Goal: Task Accomplishment & Management: Manage account settings

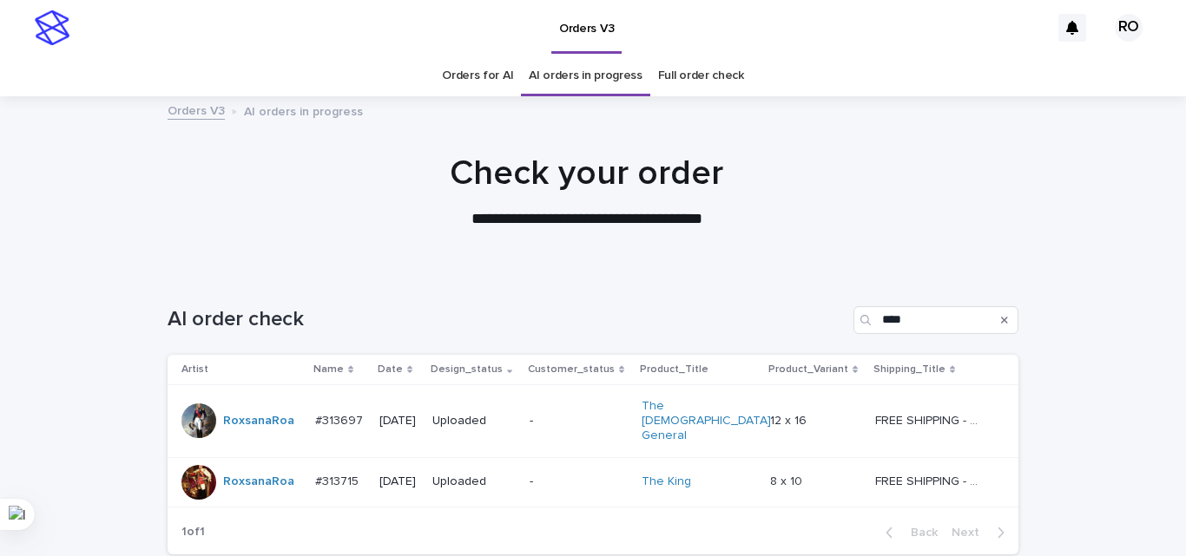
click at [523, 418] on td "Uploaded" at bounding box center [473, 421] width 97 height 72
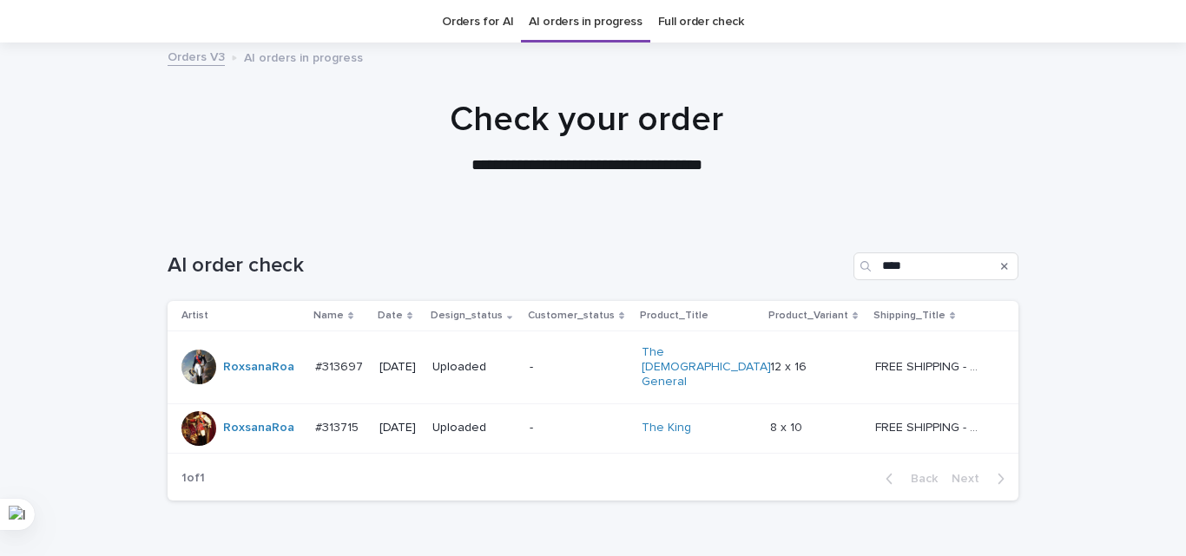
scroll to position [56, 0]
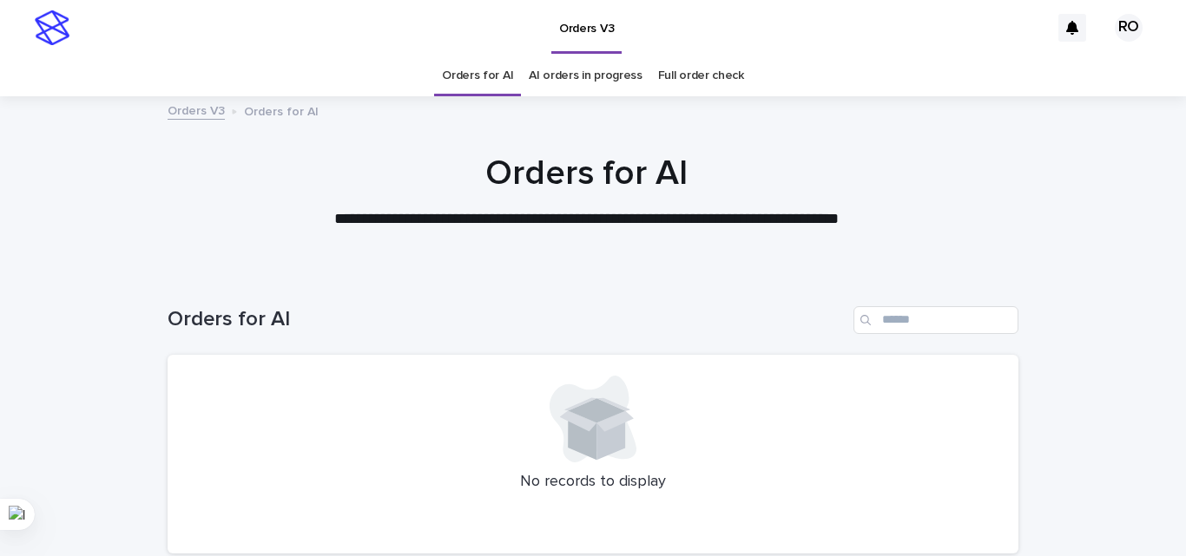
click at [556, 75] on link "AI orders in progress" at bounding box center [586, 76] width 114 height 41
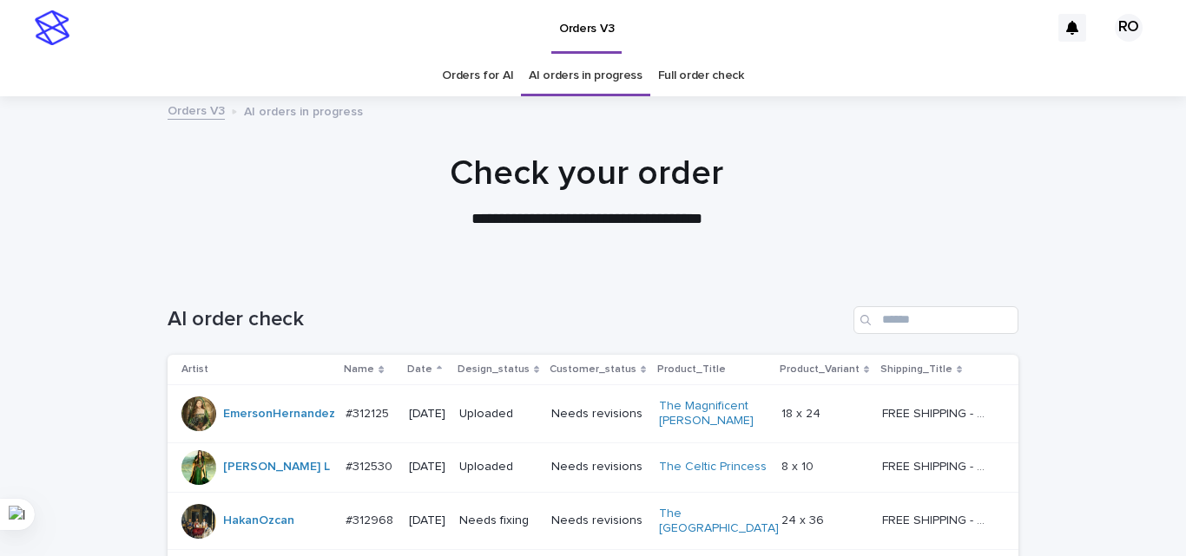
click at [421, 366] on div "Date" at bounding box center [427, 369] width 40 height 19
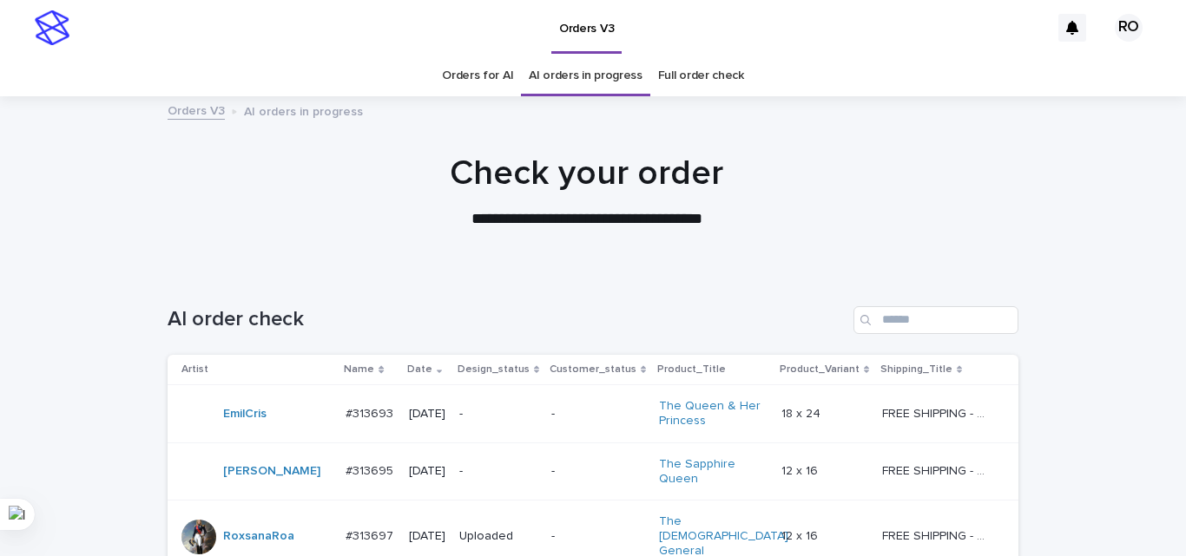
click at [506, 412] on p "-" at bounding box center [498, 414] width 78 height 15
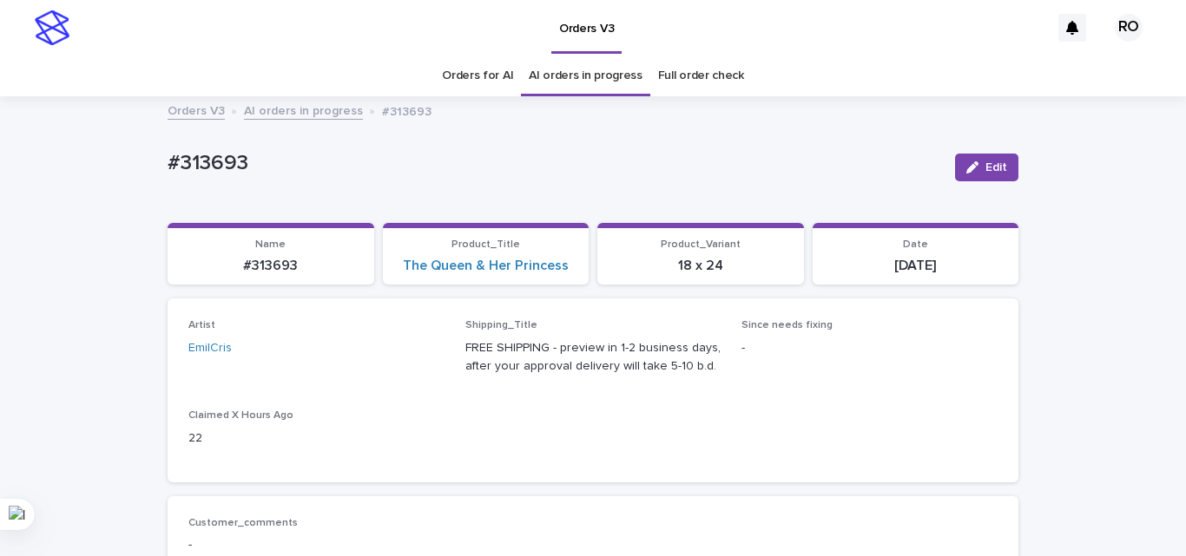
click at [455, 91] on link "Orders for AI" at bounding box center [477, 76] width 71 height 41
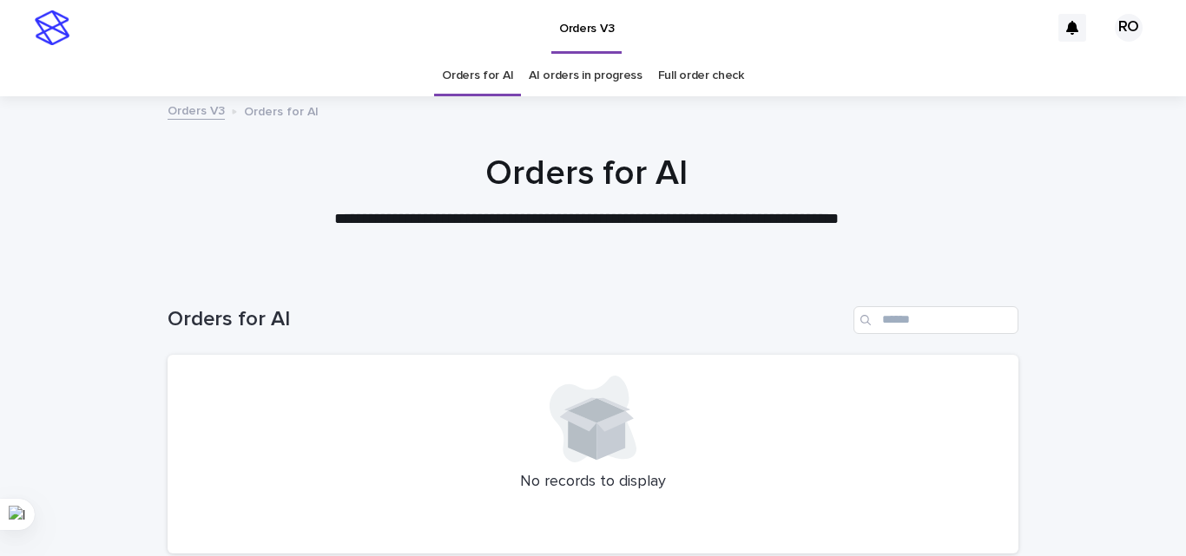
click at [558, 86] on link "AI orders in progress" at bounding box center [586, 76] width 114 height 41
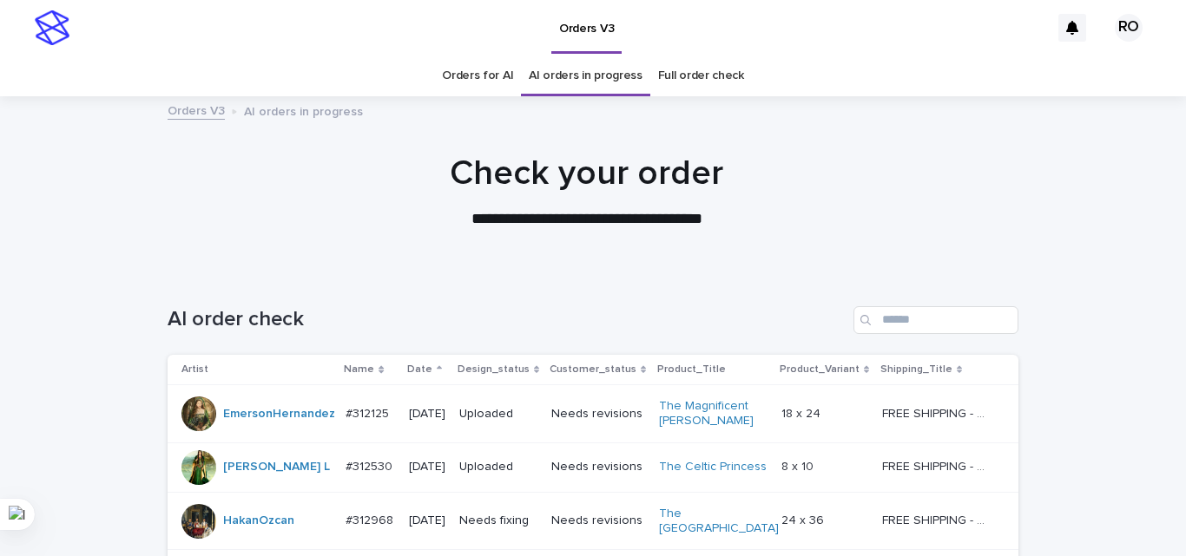
click at [419, 368] on div "Date" at bounding box center [427, 369] width 40 height 19
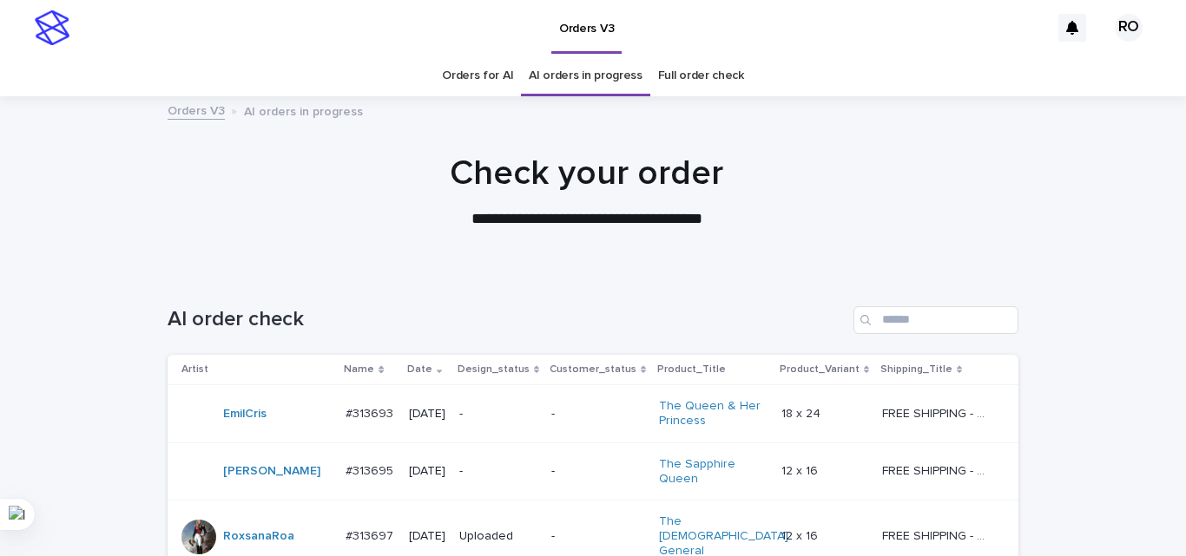
click at [503, 409] on p "-" at bounding box center [498, 414] width 78 height 15
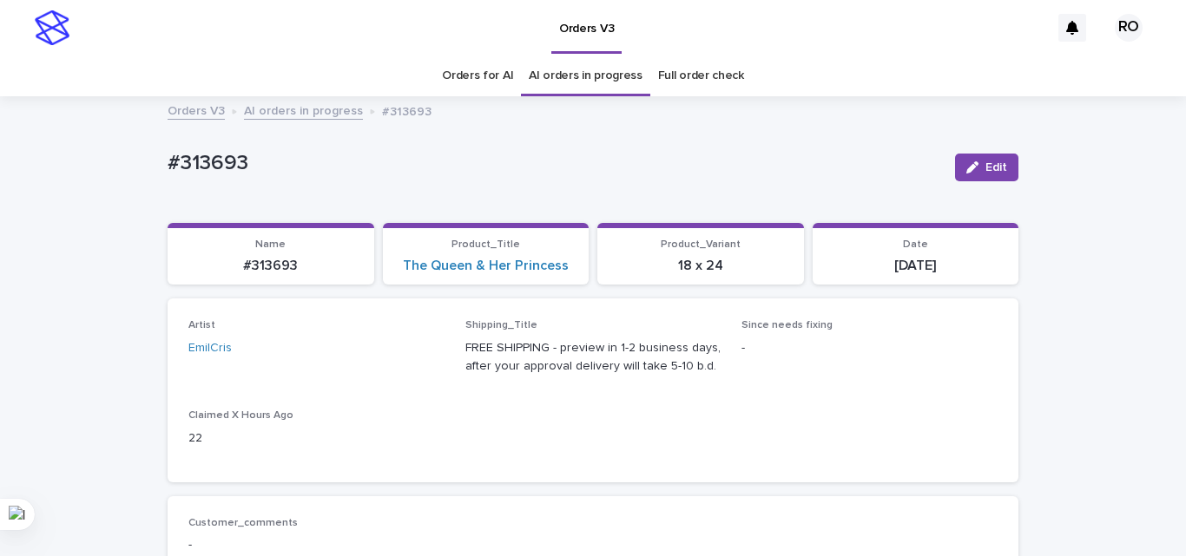
scroll to position [56, 0]
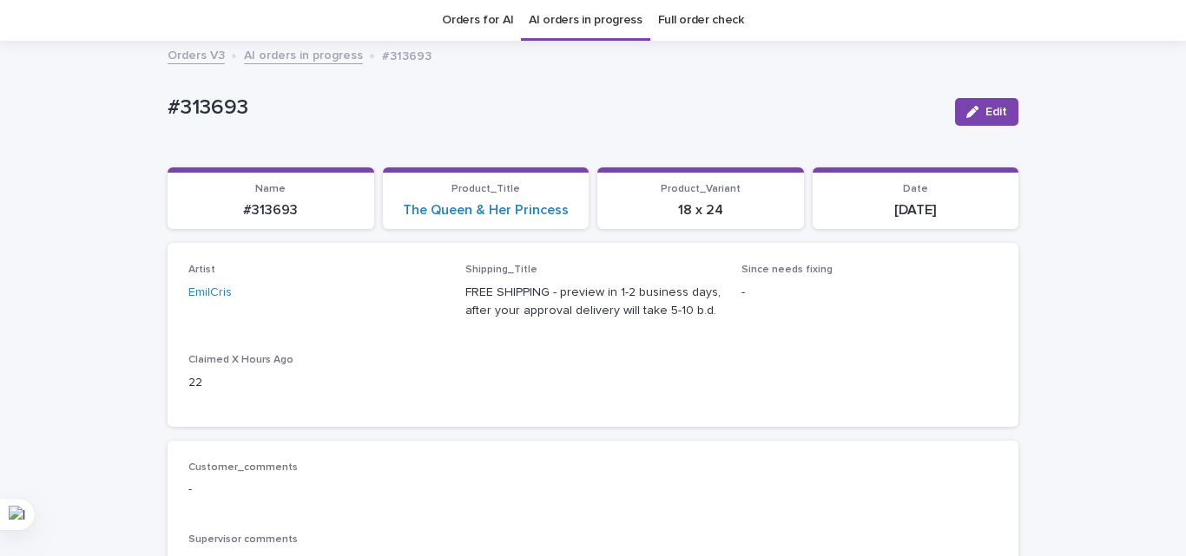
click at [455, 31] on link "Orders for AI" at bounding box center [477, 20] width 71 height 41
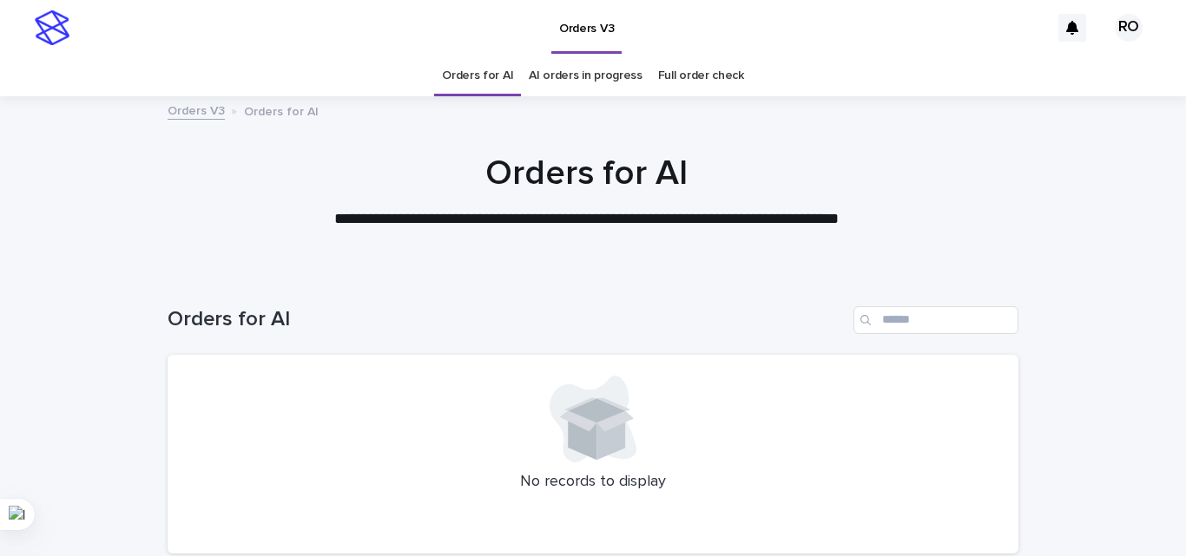
click at [583, 69] on link "AI orders in progress" at bounding box center [586, 76] width 114 height 41
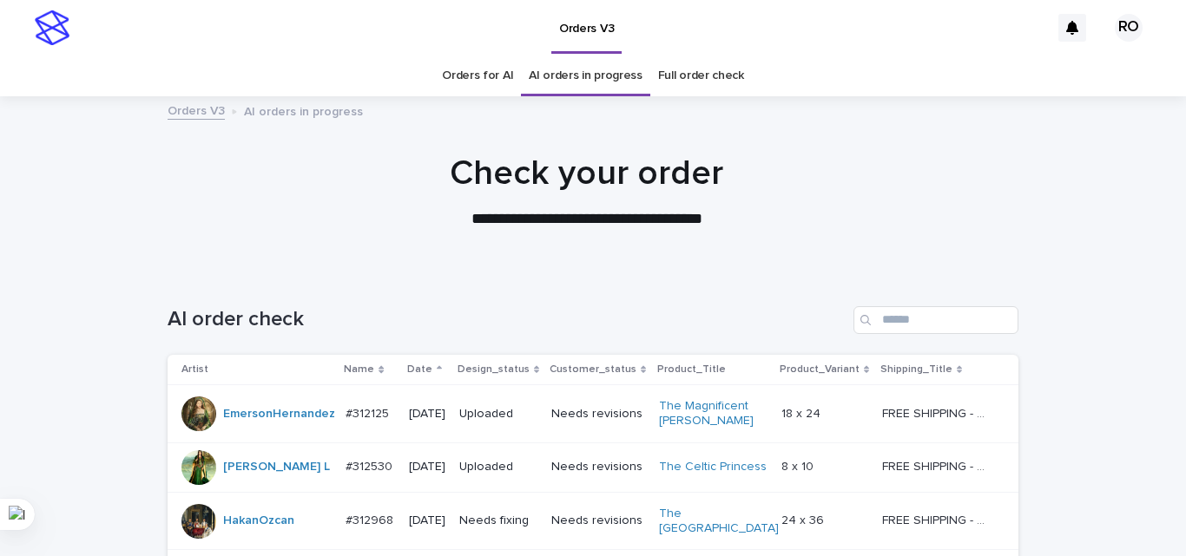
click at [410, 366] on p "Date" at bounding box center [419, 369] width 25 height 19
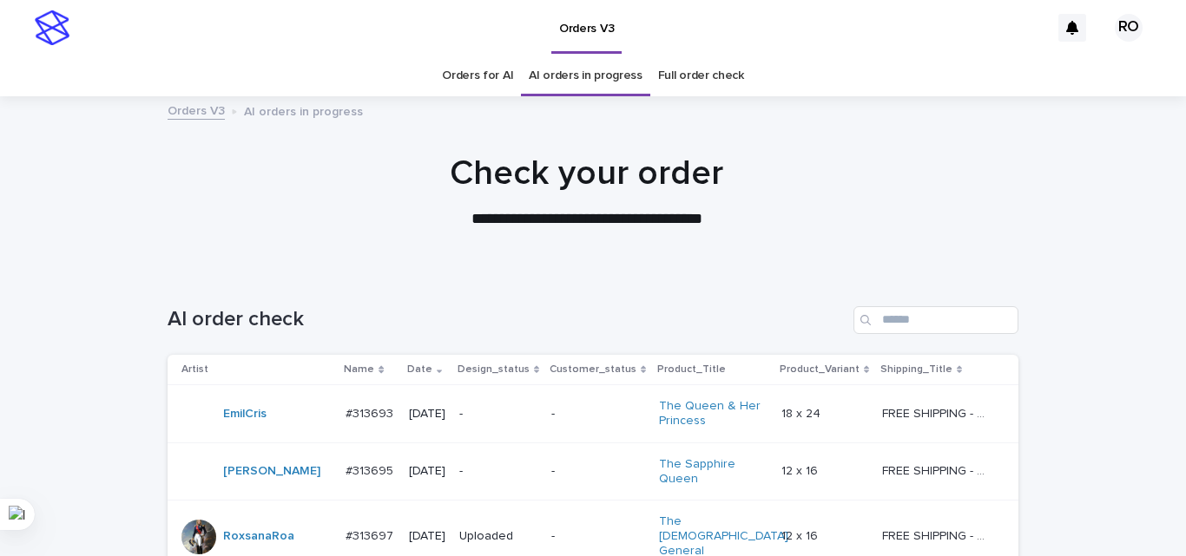
click at [441, 415] on p "[DATE]" at bounding box center [427, 414] width 36 height 15
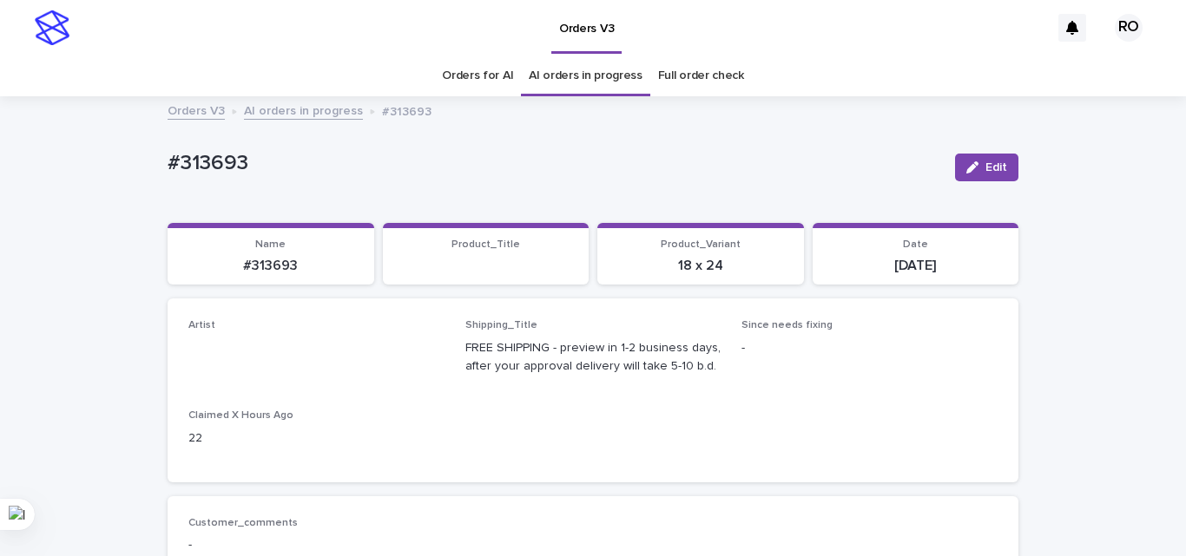
scroll to position [56, 0]
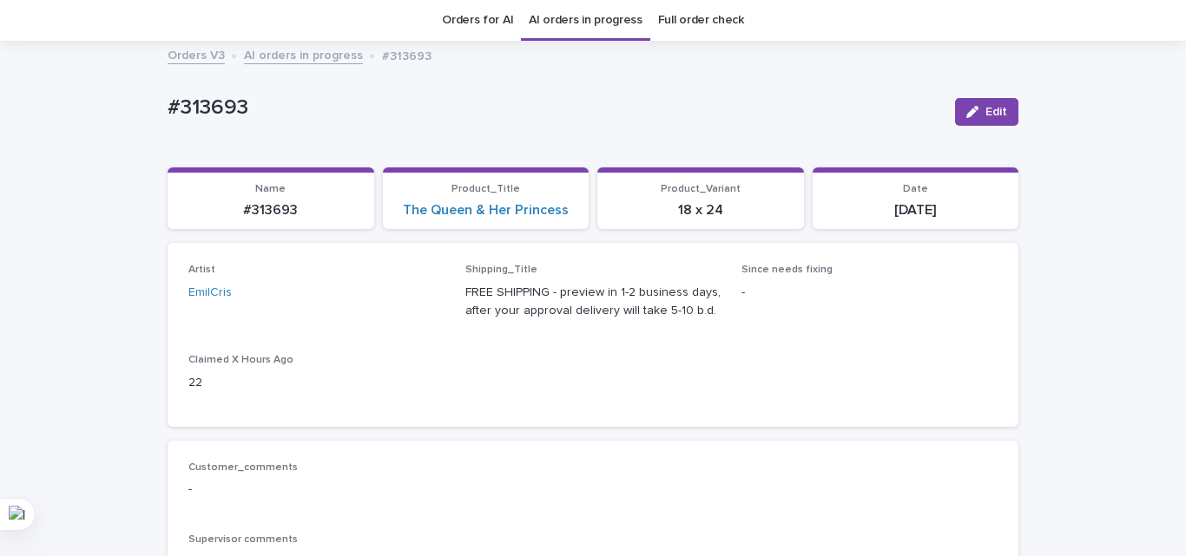
click at [473, 22] on link "Orders for AI" at bounding box center [477, 20] width 71 height 41
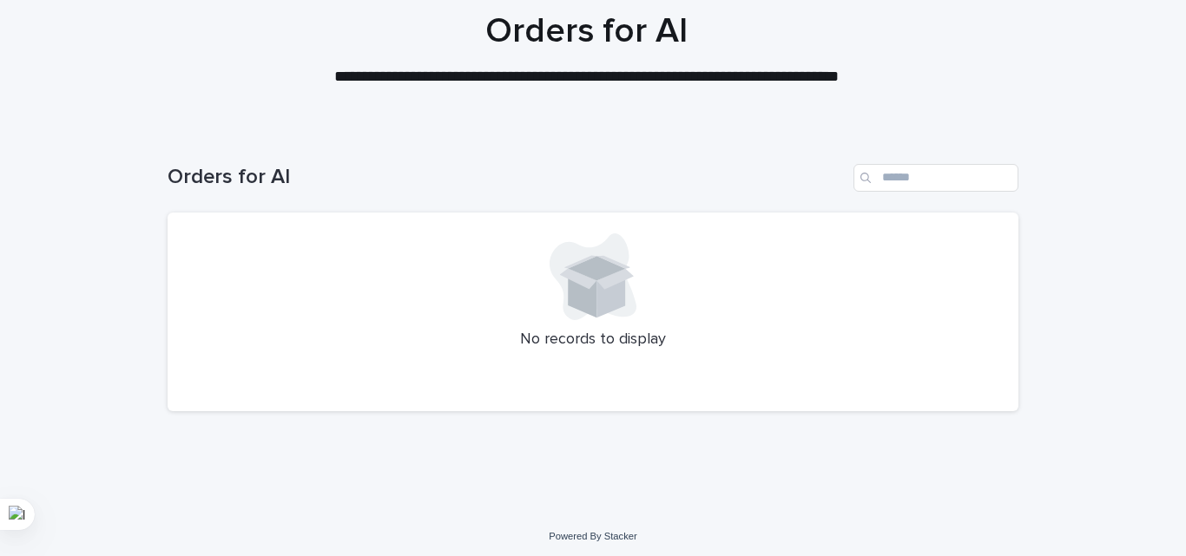
scroll to position [148, 0]
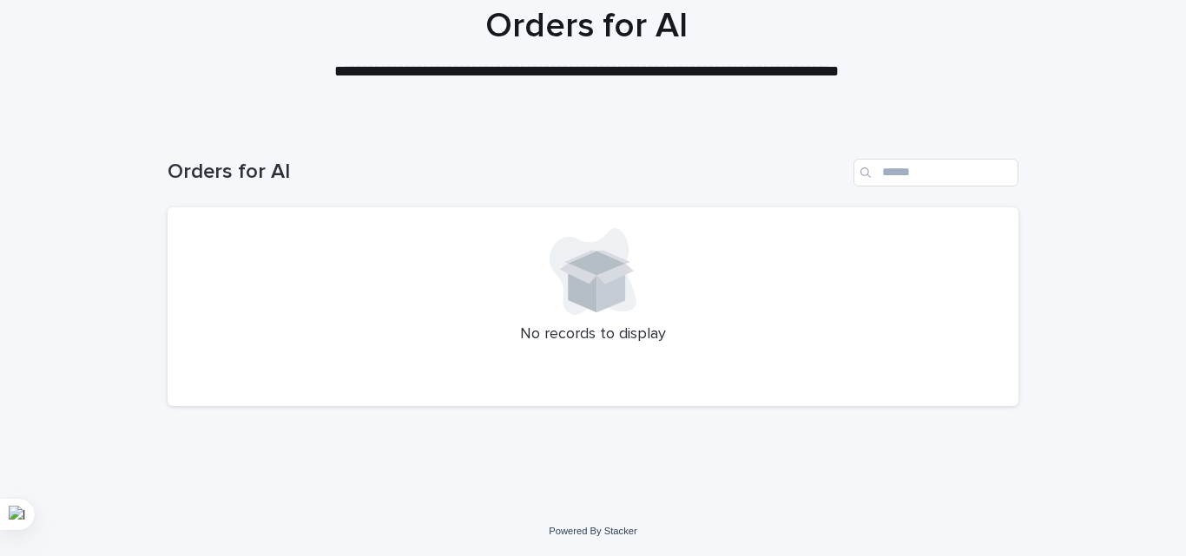
click at [447, 247] on div at bounding box center [592, 271] width 809 height 87
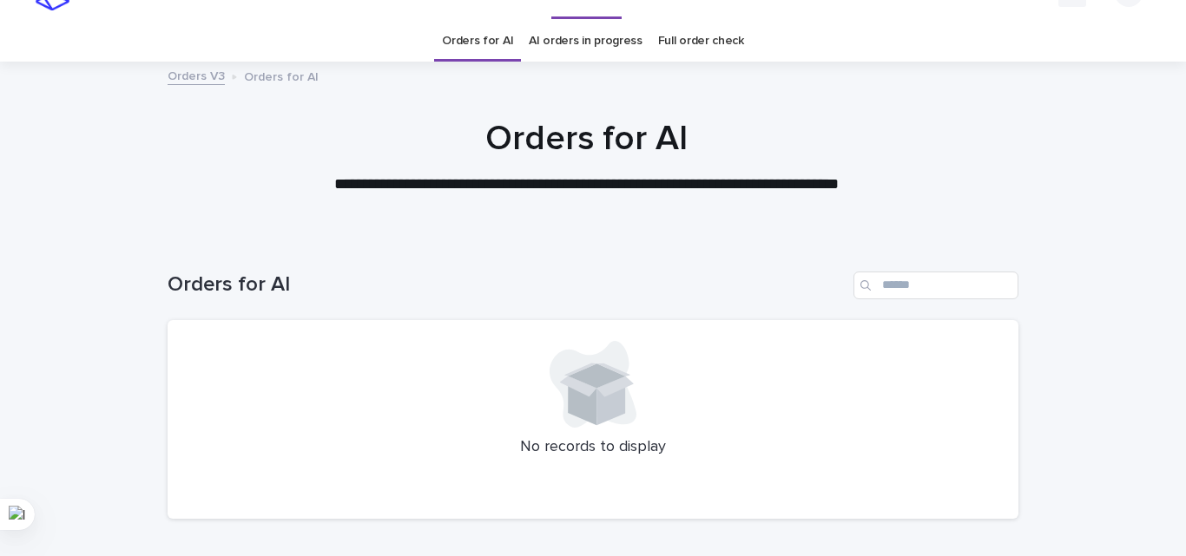
scroll to position [0, 0]
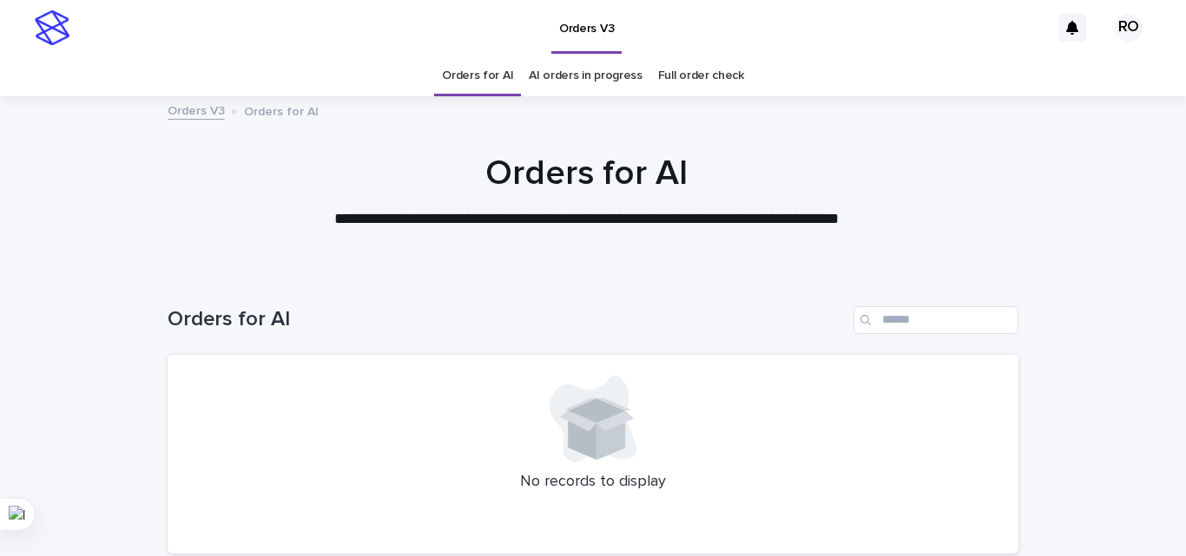
click at [576, 80] on link "AI orders in progress" at bounding box center [586, 76] width 114 height 41
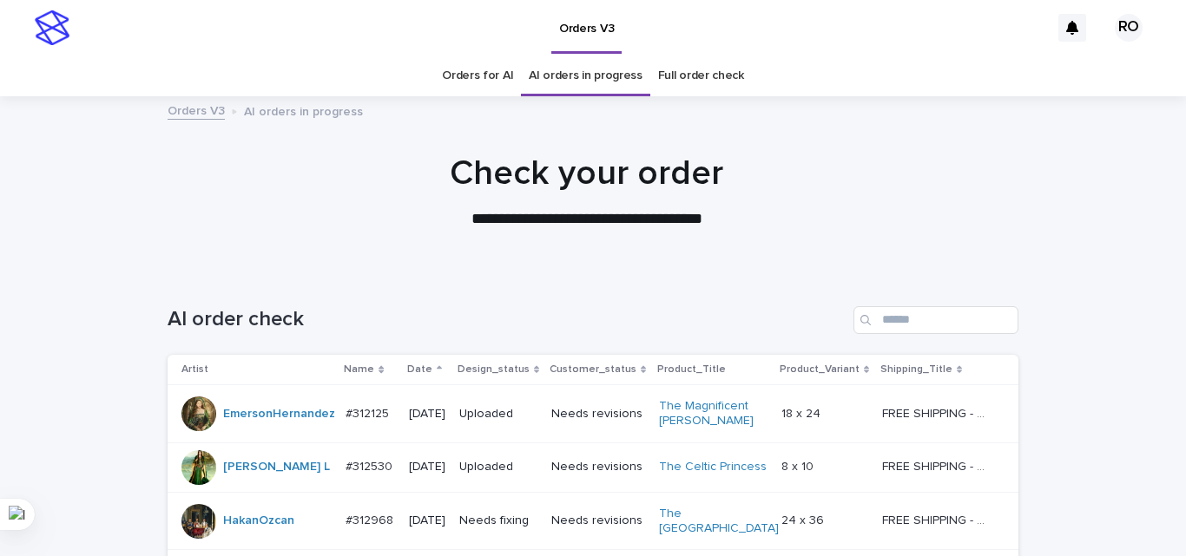
click at [411, 359] on th "Date" at bounding box center [427, 370] width 50 height 30
click at [410, 367] on p "Date" at bounding box center [419, 369] width 25 height 19
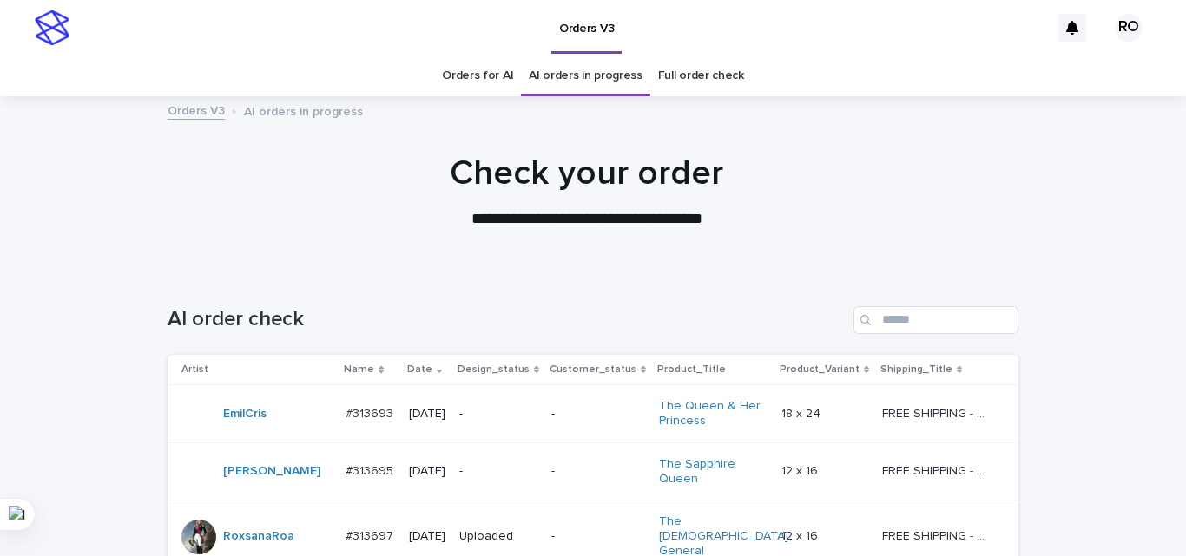
scroll to position [260, 0]
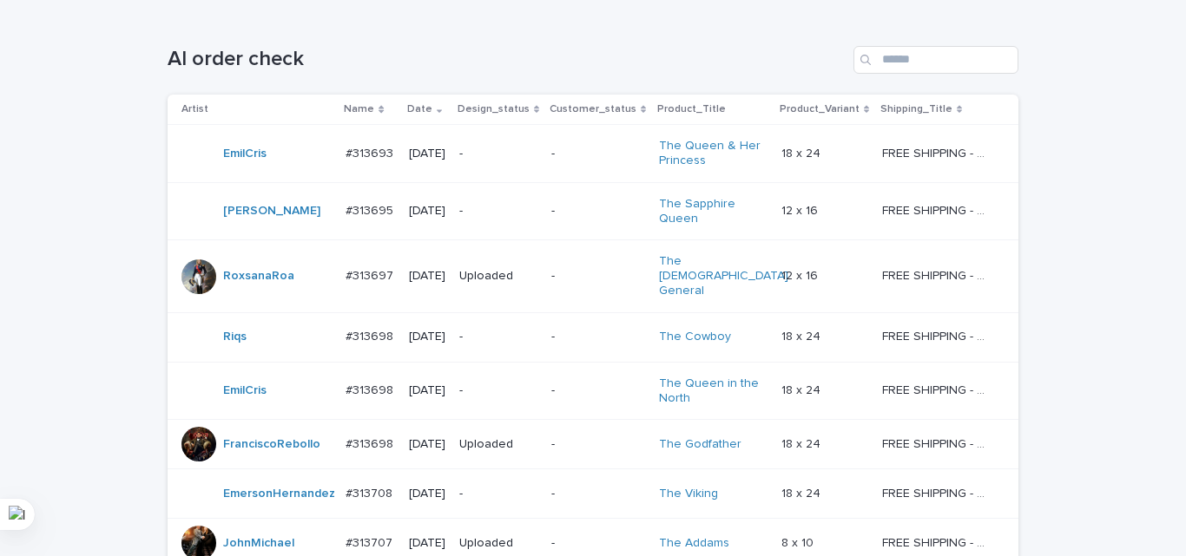
click at [487, 148] on p "-" at bounding box center [498, 154] width 78 height 15
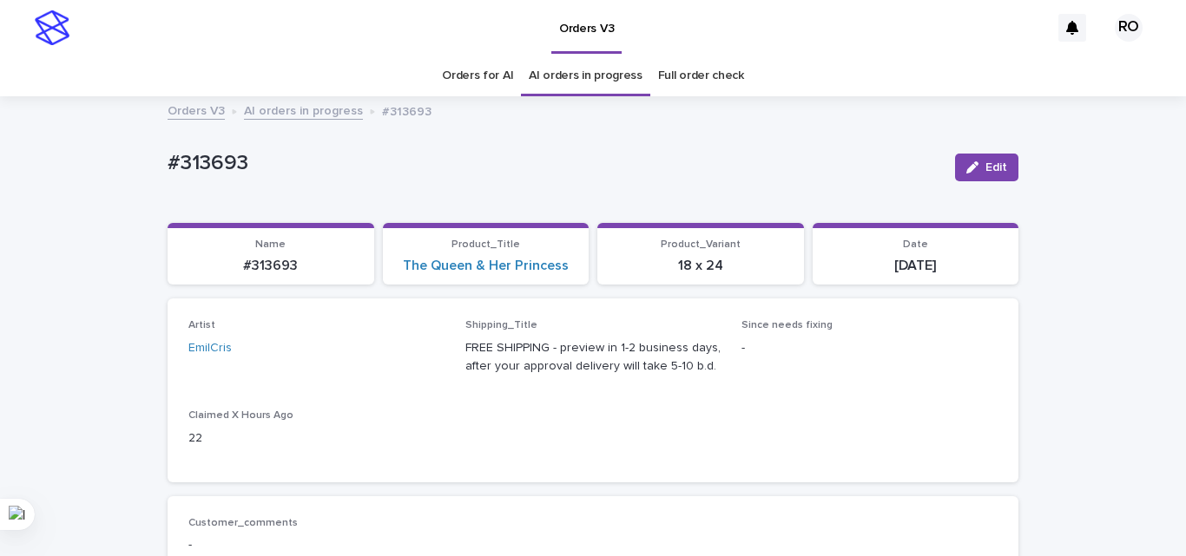
click at [464, 73] on link "Orders for AI" at bounding box center [477, 76] width 71 height 41
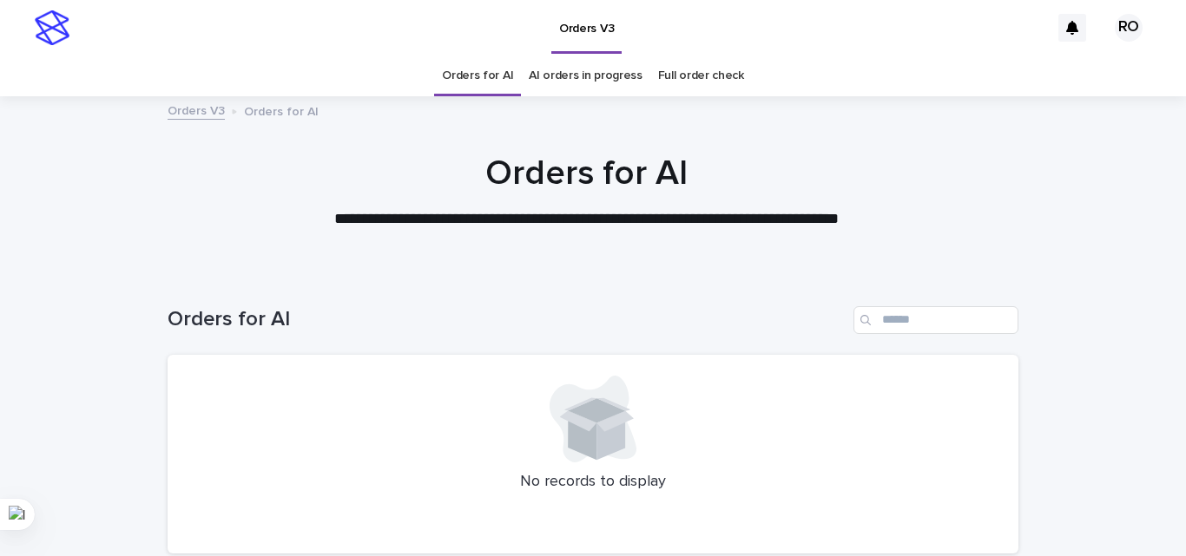
click at [562, 82] on link "AI orders in progress" at bounding box center [586, 76] width 114 height 41
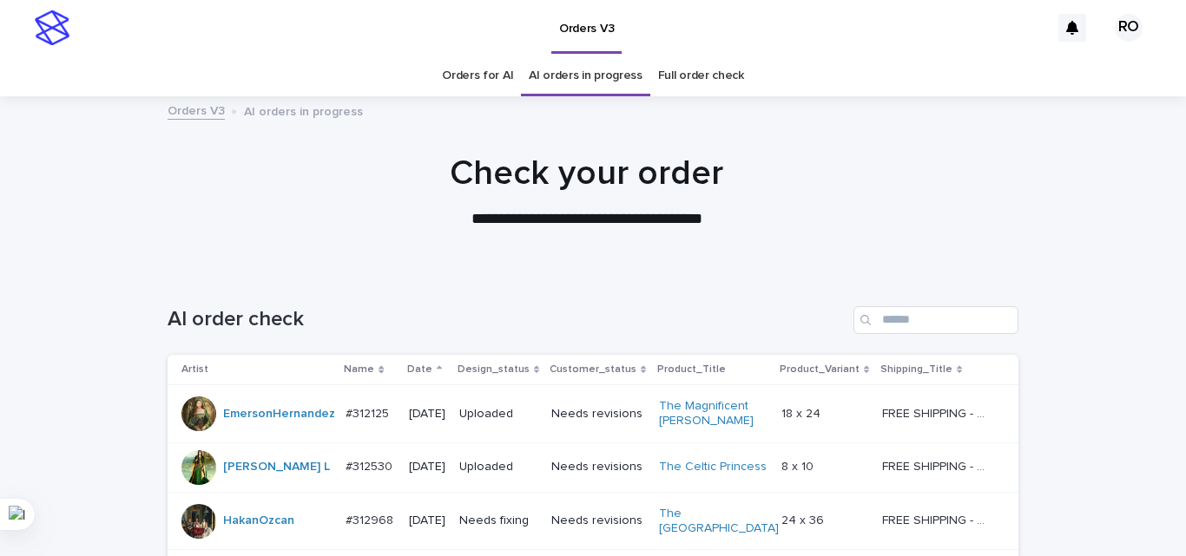
click at [410, 363] on p "Date" at bounding box center [419, 369] width 25 height 19
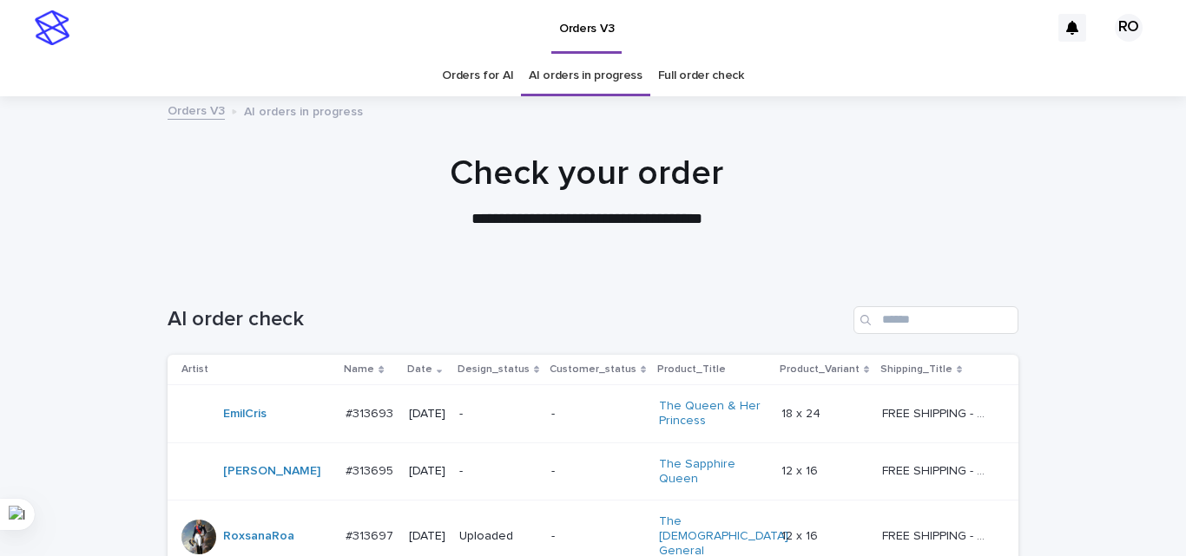
click at [467, 80] on link "Orders for AI" at bounding box center [477, 76] width 71 height 41
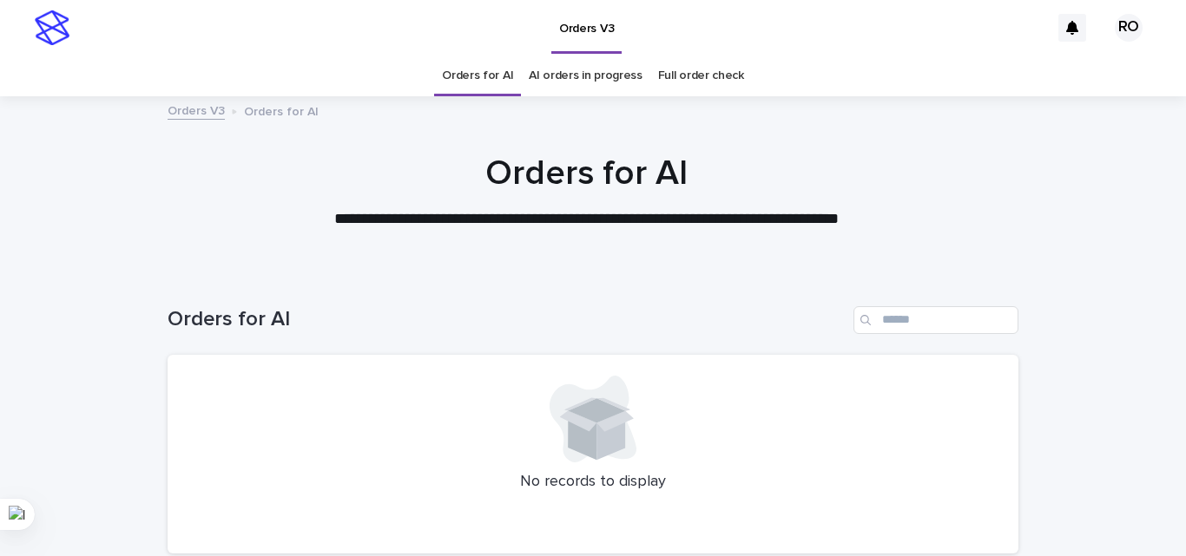
click at [570, 78] on link "AI orders in progress" at bounding box center [586, 76] width 114 height 41
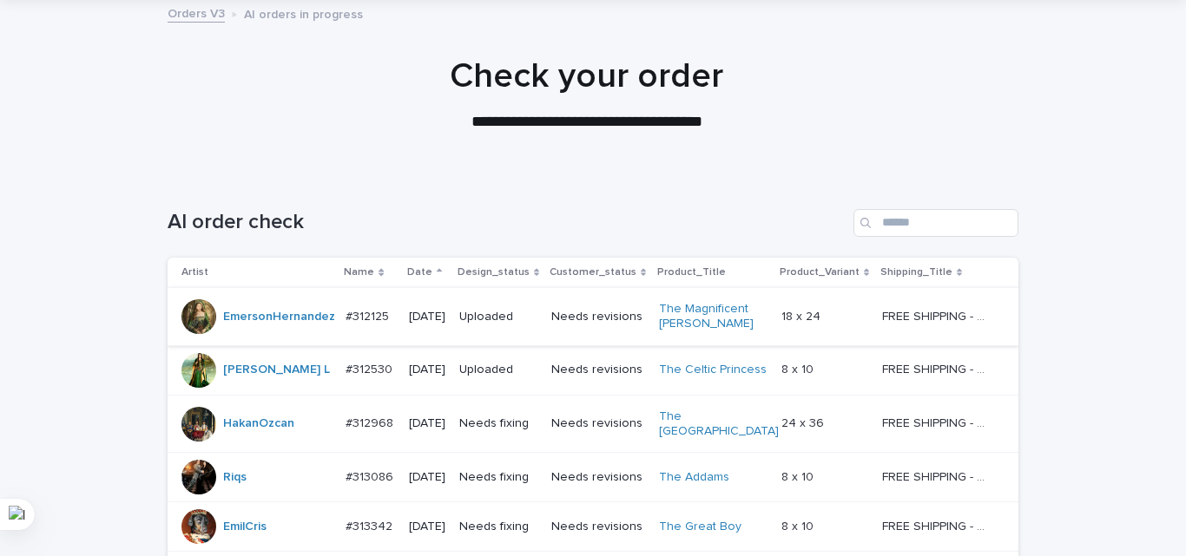
scroll to position [260, 0]
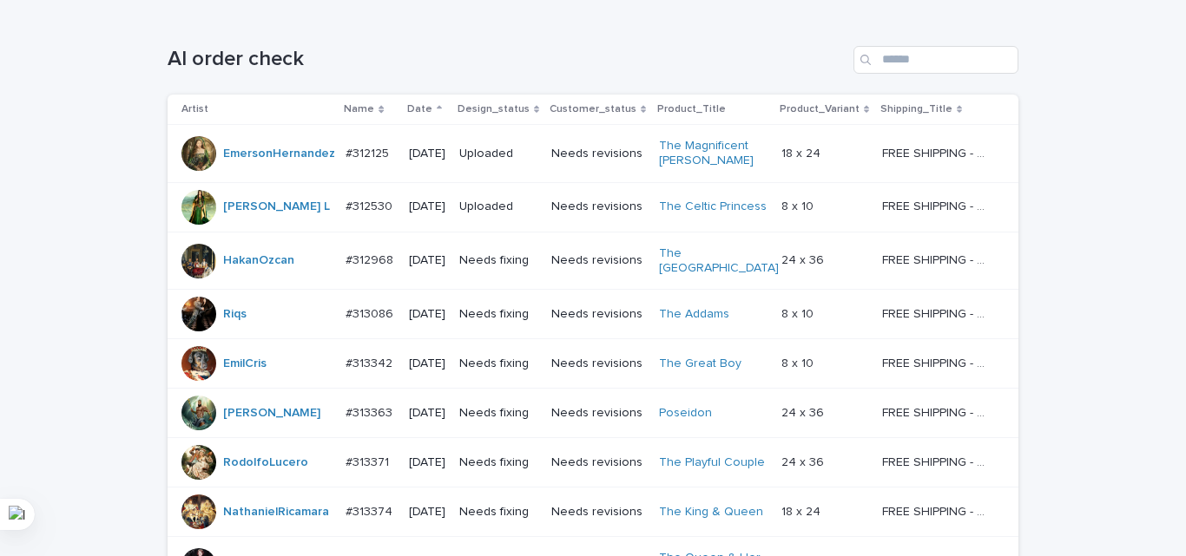
click at [410, 110] on p "Date" at bounding box center [419, 109] width 25 height 19
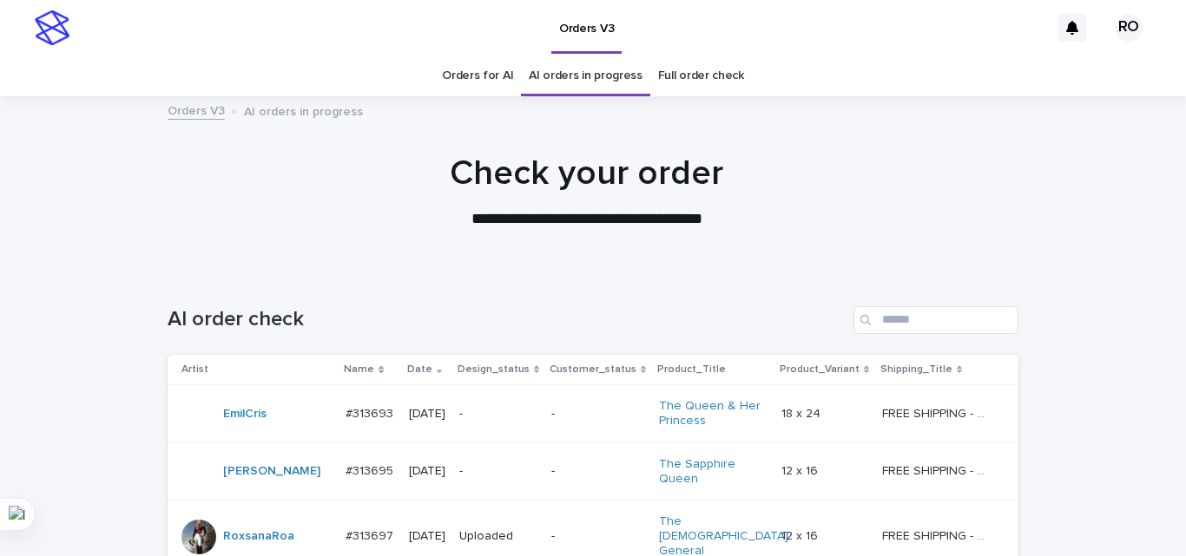
click at [470, 81] on link "Orders for AI" at bounding box center [477, 76] width 71 height 41
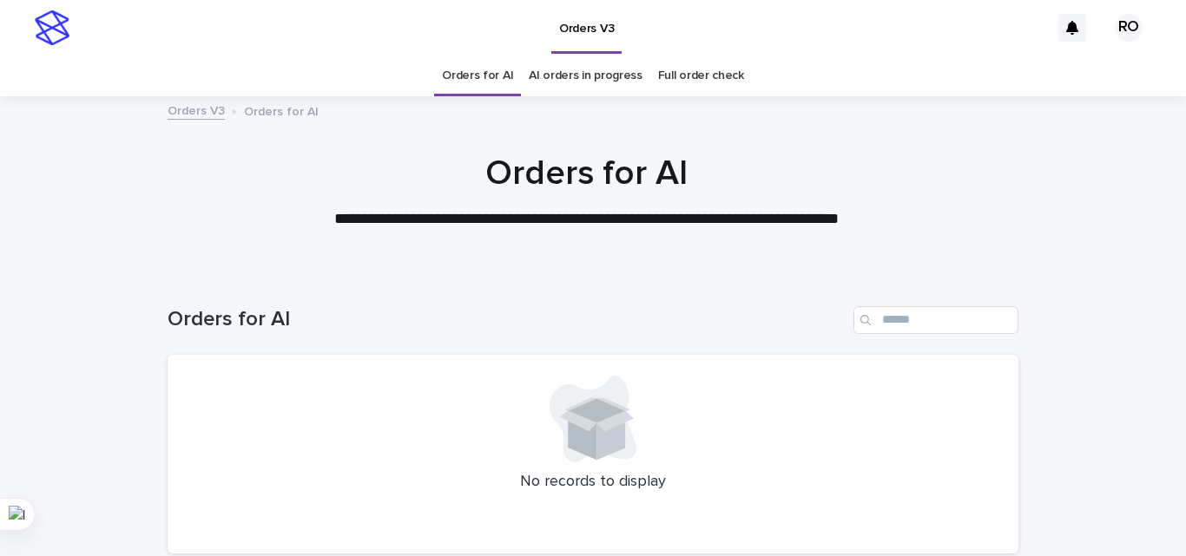
click at [1049, 290] on div "Loading... Saving… Loading... Saving… Orders for AI No records to display" at bounding box center [593, 464] width 1186 height 384
click at [544, 79] on link "AI orders in progress" at bounding box center [586, 76] width 114 height 41
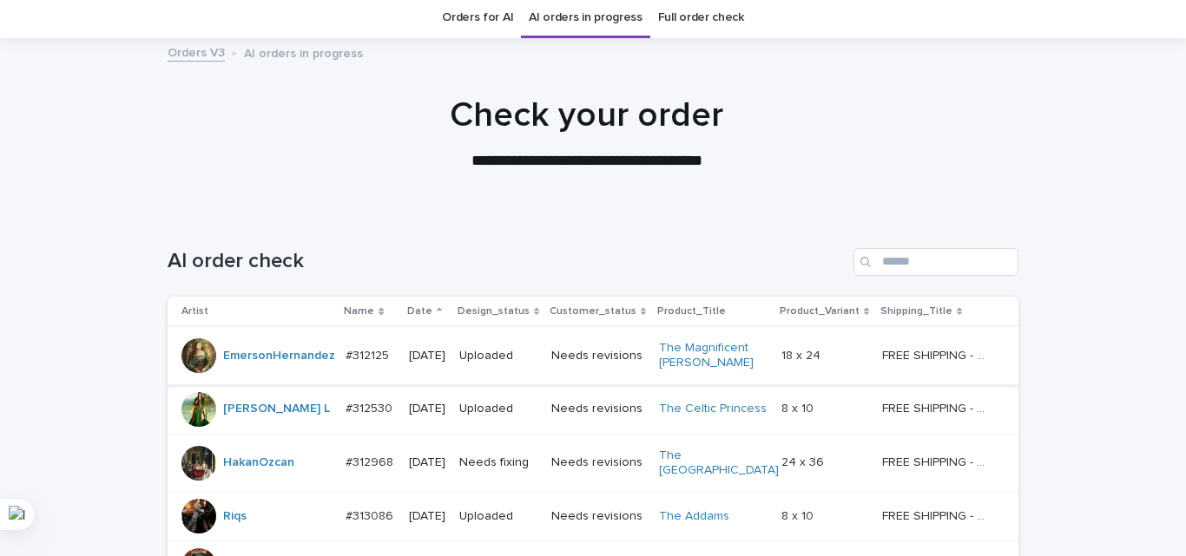
scroll to position [87, 0]
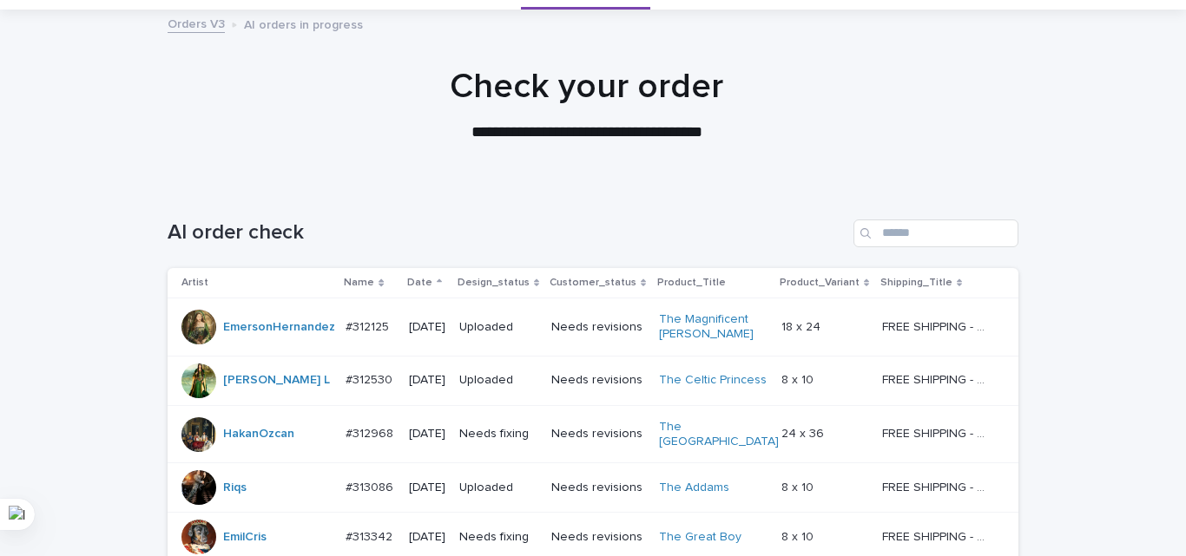
click at [421, 279] on div "Date" at bounding box center [427, 282] width 40 height 19
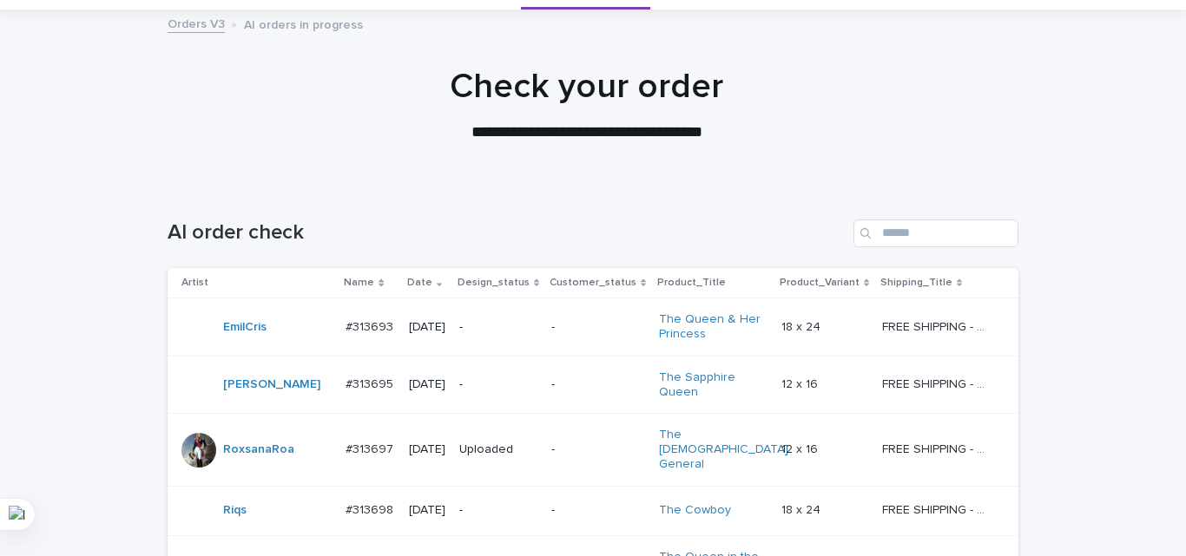
click at [524, 339] on div "-" at bounding box center [498, 327] width 78 height 29
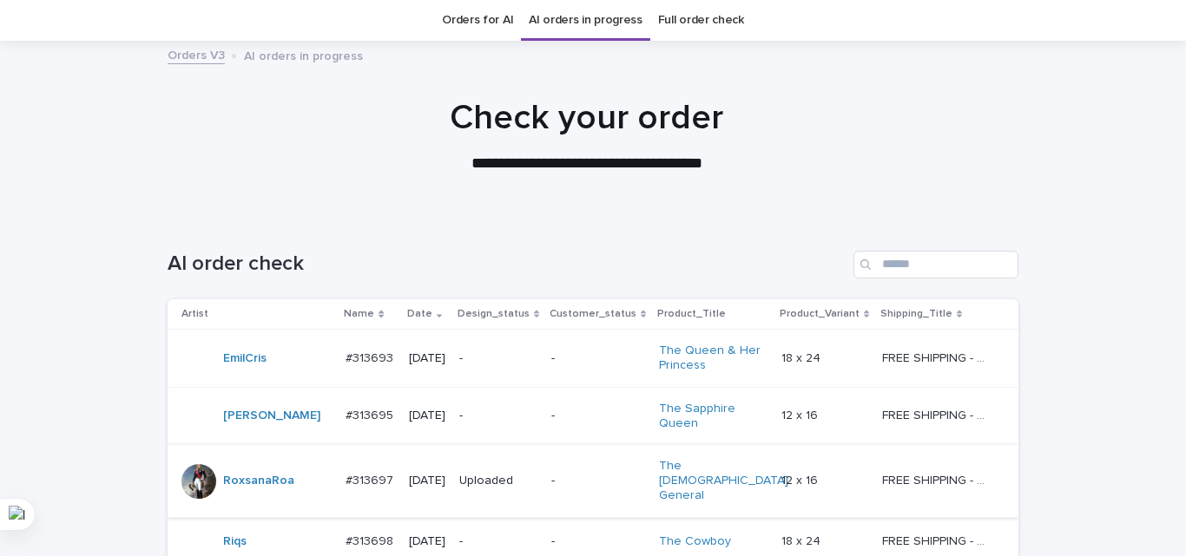
scroll to position [142, 0]
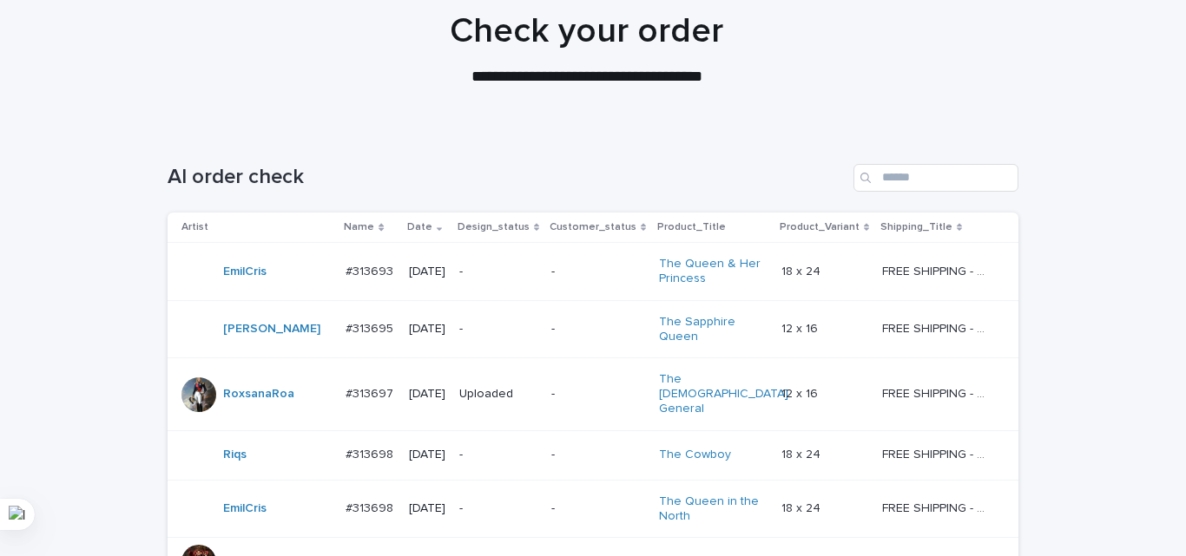
click at [595, 453] on td "-" at bounding box center [598, 455] width 108 height 49
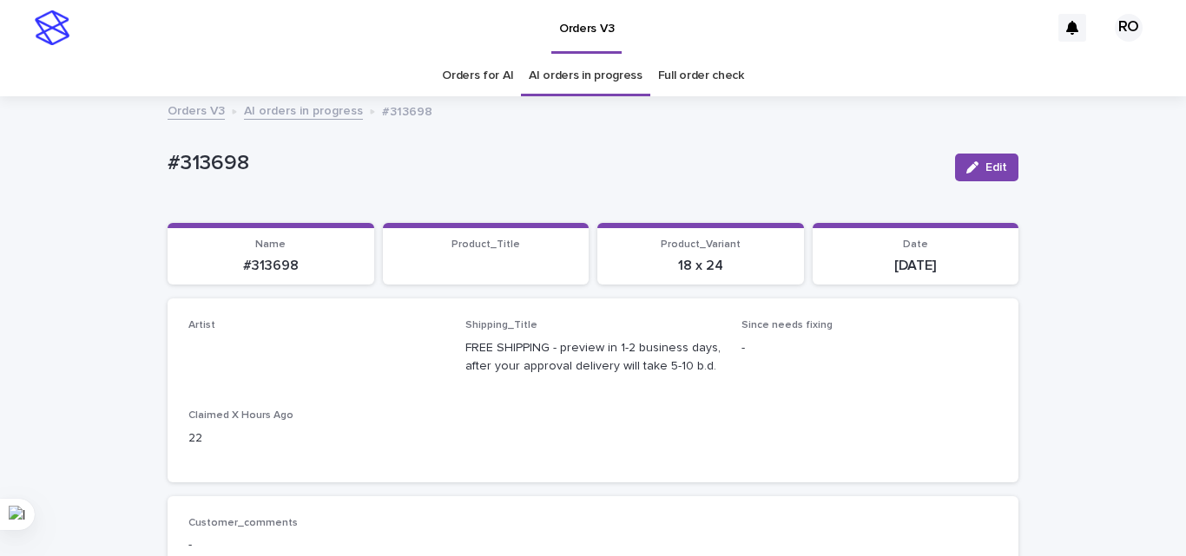
click at [472, 78] on link "Orders for AI" at bounding box center [477, 76] width 71 height 41
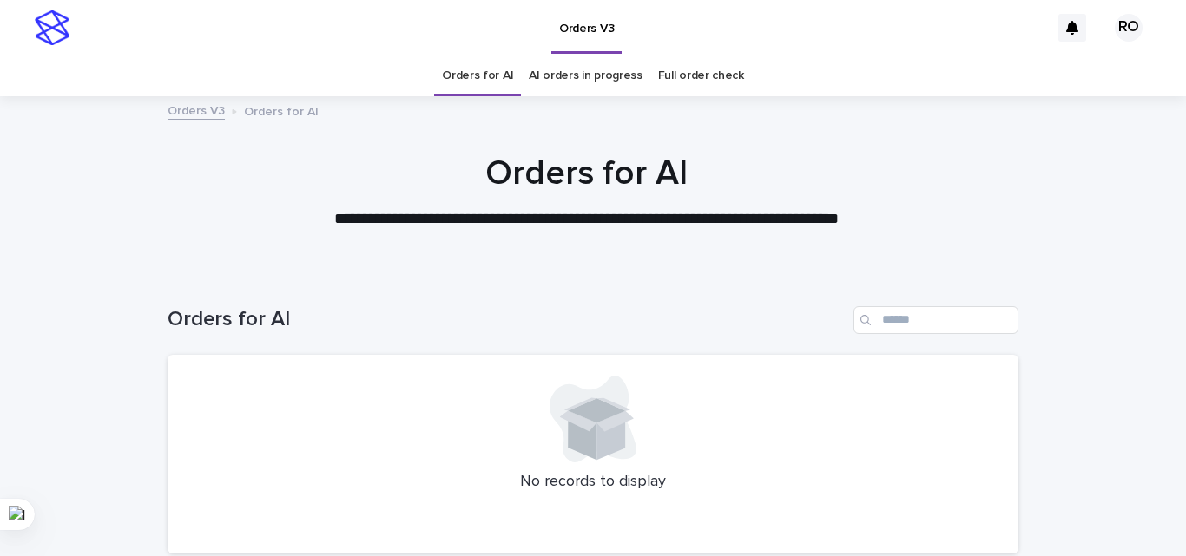
click at [550, 82] on link "AI orders in progress" at bounding box center [586, 76] width 114 height 41
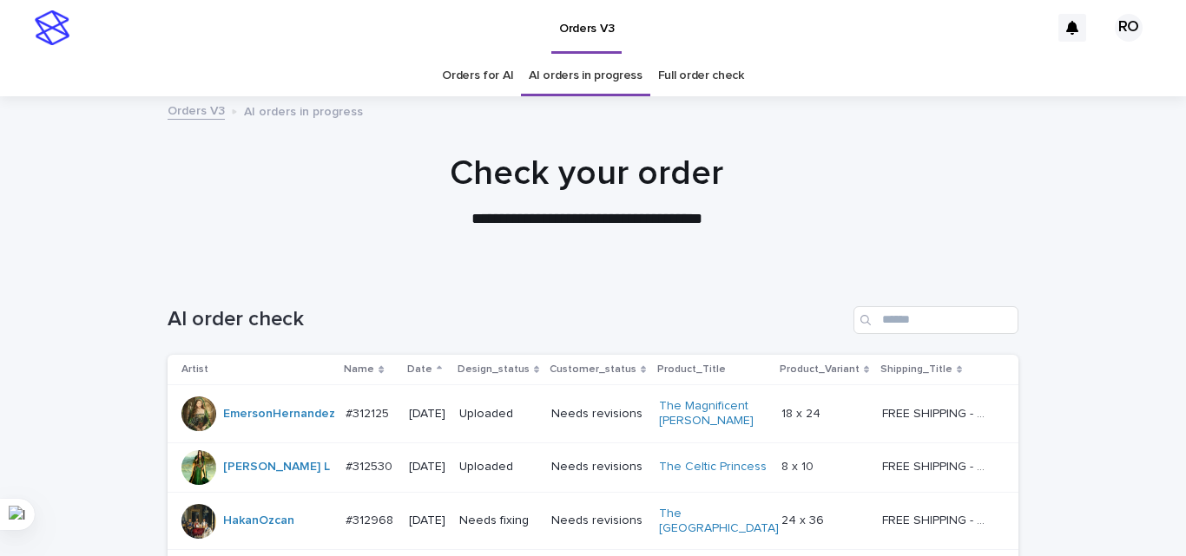
click at [438, 367] on div "Date" at bounding box center [427, 369] width 40 height 19
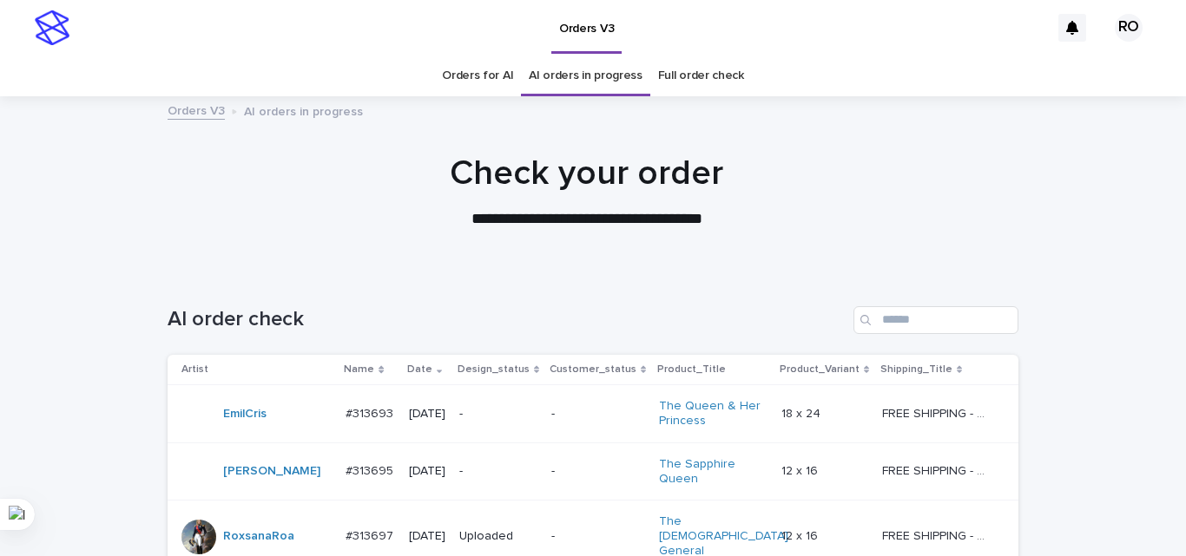
click at [486, 418] on p "-" at bounding box center [498, 414] width 78 height 15
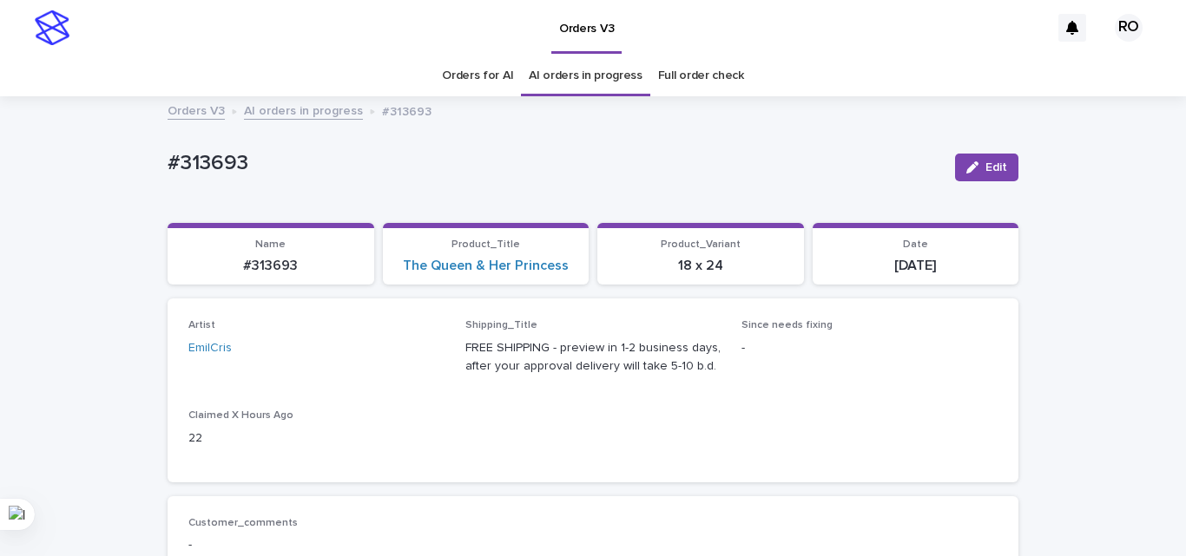
click at [484, 78] on link "Orders for AI" at bounding box center [477, 76] width 71 height 41
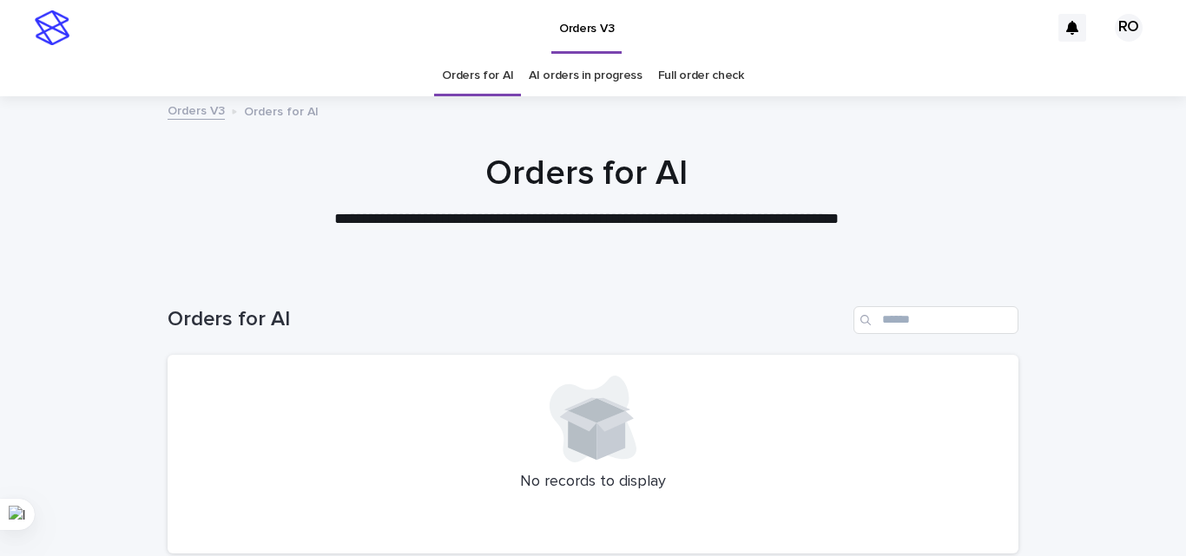
scroll to position [148, 0]
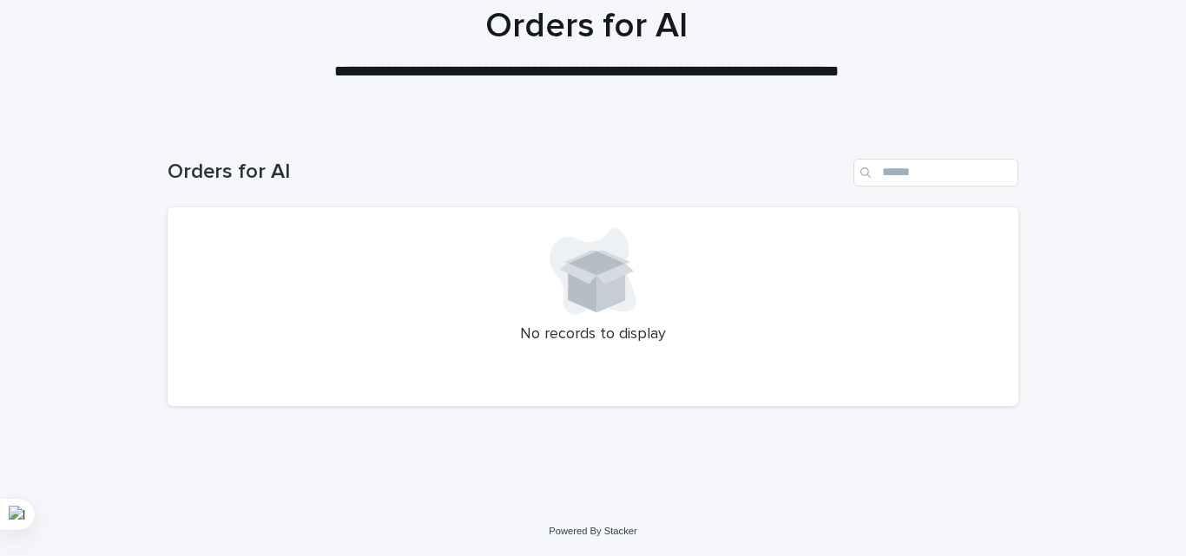
click at [316, 289] on div at bounding box center [592, 271] width 809 height 87
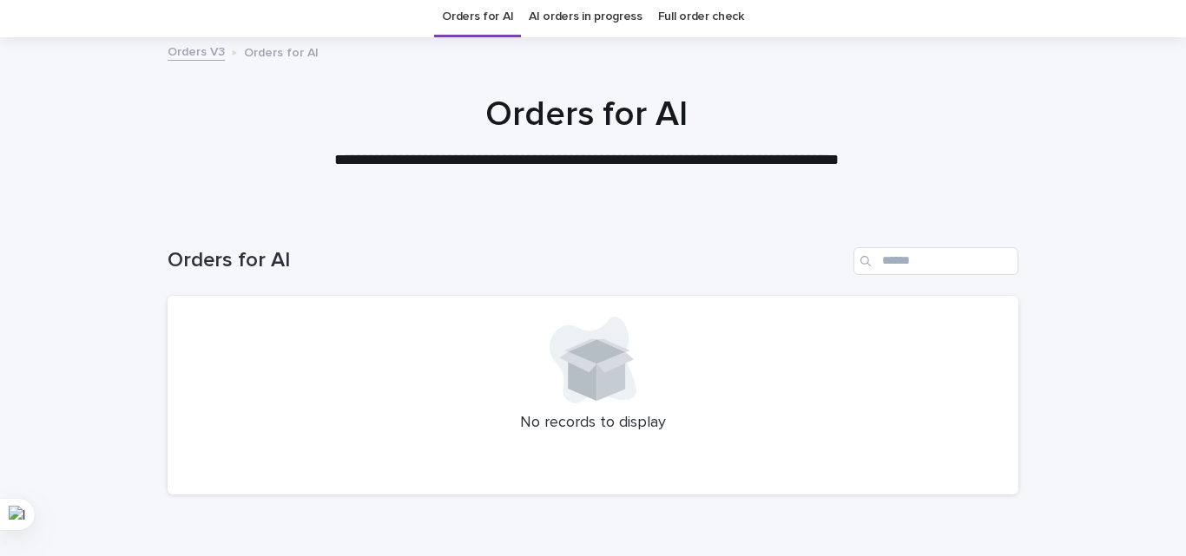
scroll to position [0, 0]
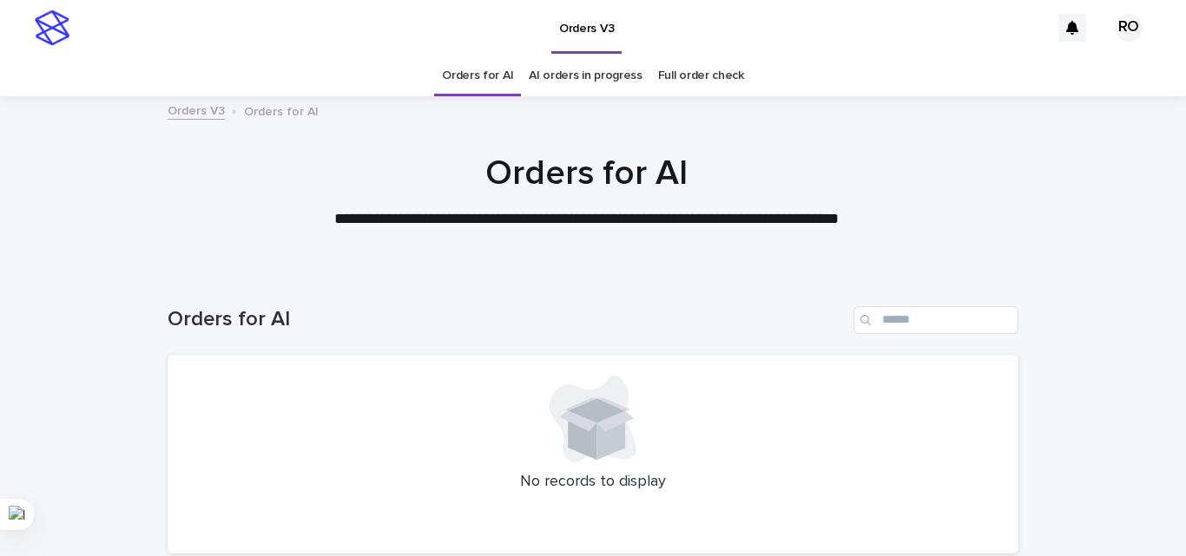
click at [564, 82] on link "AI orders in progress" at bounding box center [586, 76] width 114 height 41
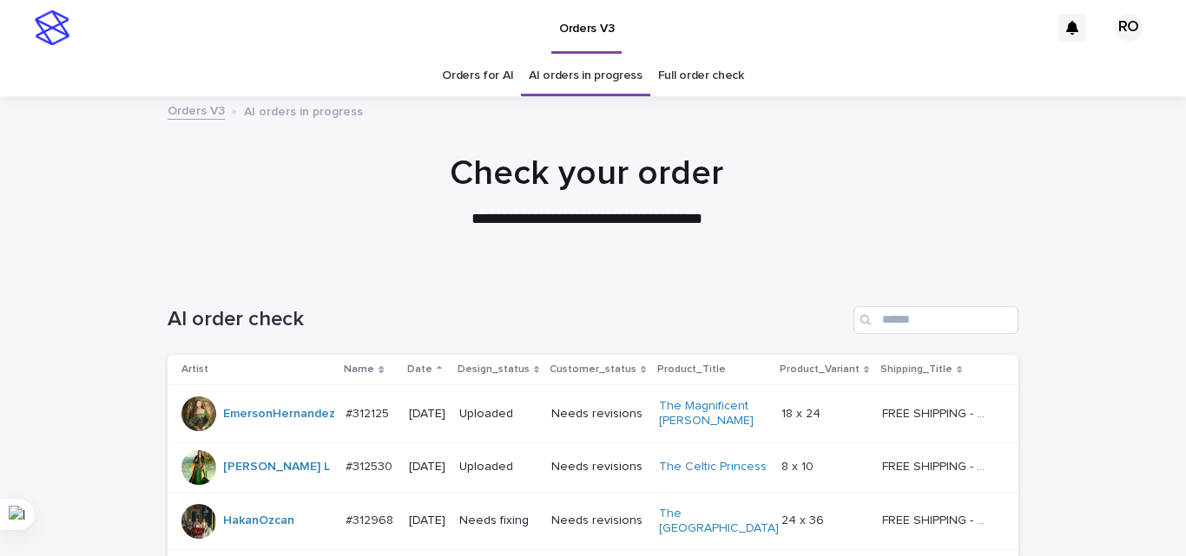
click at [407, 366] on p "Date" at bounding box center [419, 369] width 25 height 19
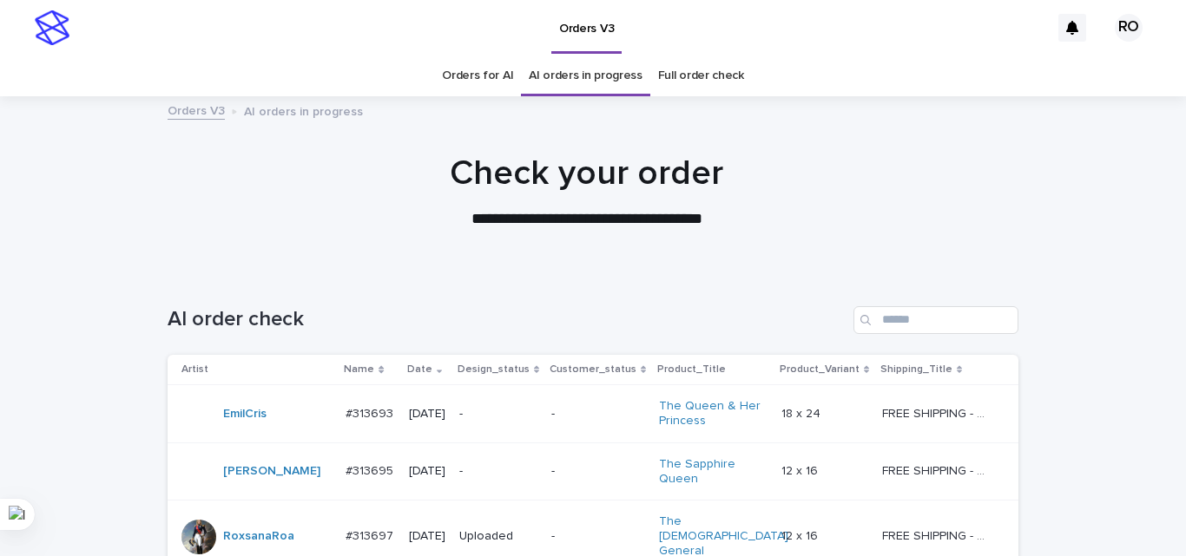
click at [466, 74] on link "Orders for AI" at bounding box center [477, 76] width 71 height 41
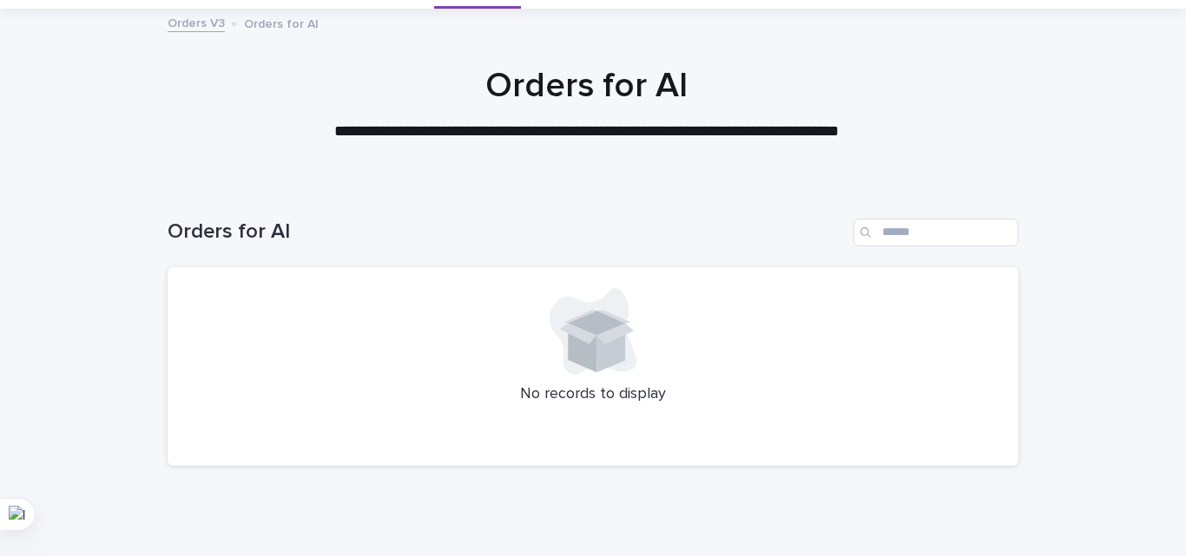
scroll to position [61, 0]
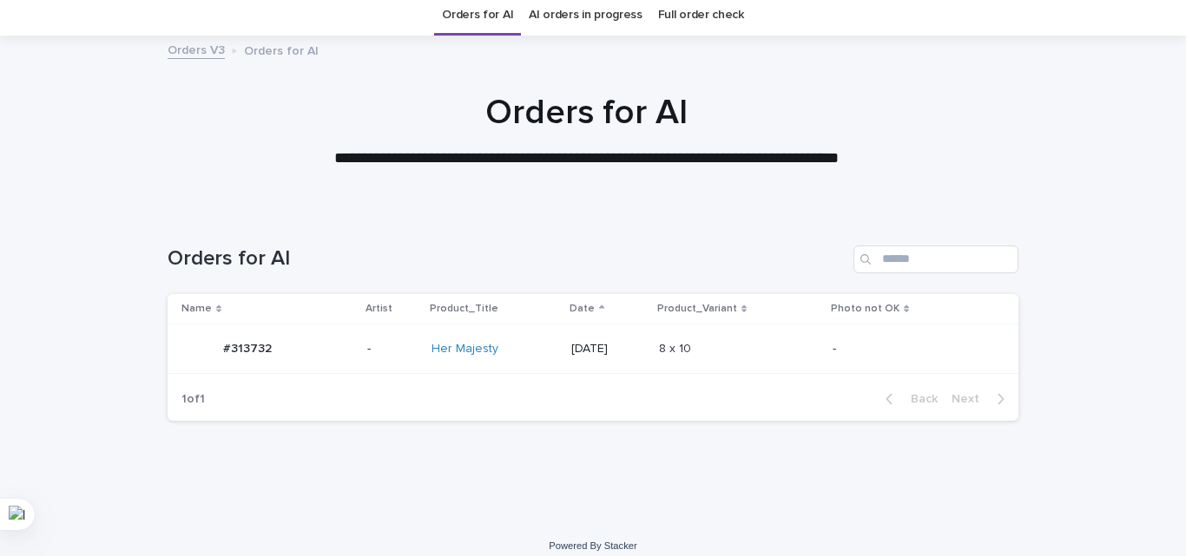
drag, startPoint x: 283, startPoint y: 181, endPoint x: 352, endPoint y: 202, distance: 71.7
click at [283, 181] on div at bounding box center [586, 123] width 1173 height 174
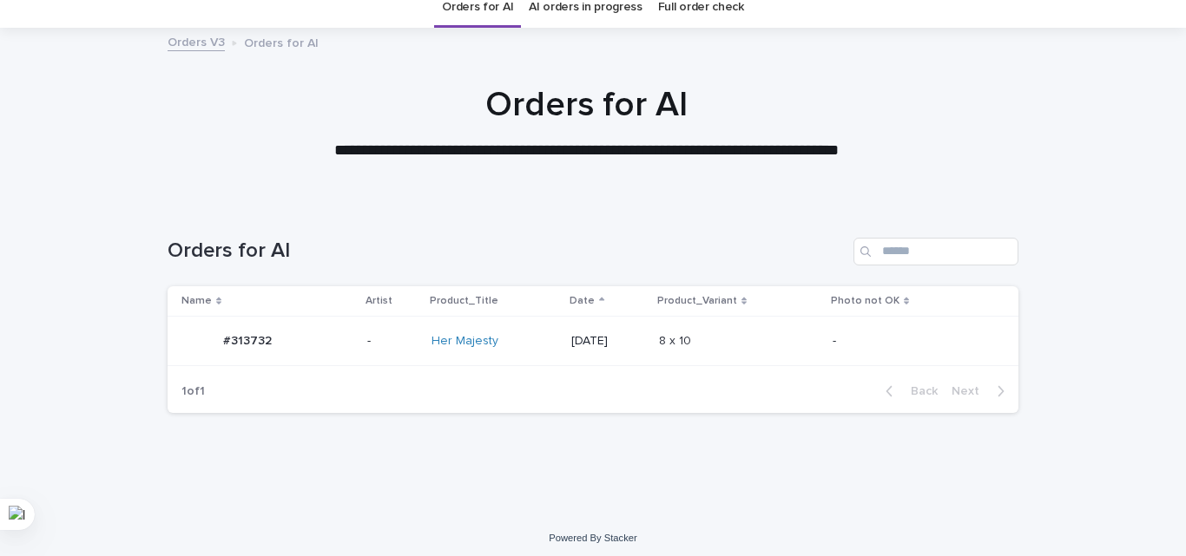
scroll to position [76, 0]
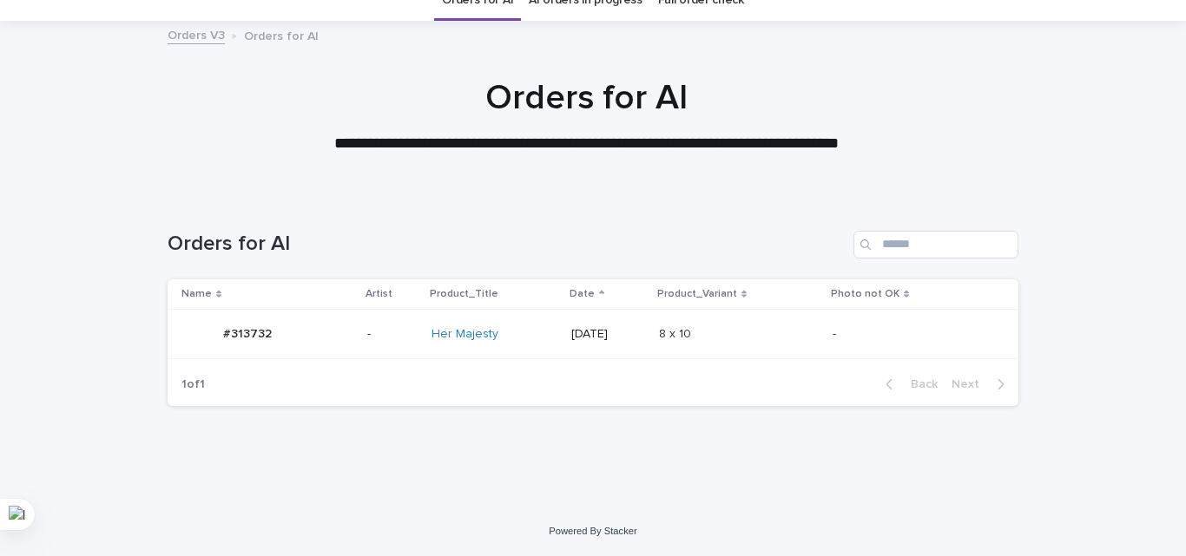
click at [806, 316] on td "8 x 10 8 x 10" at bounding box center [739, 334] width 174 height 49
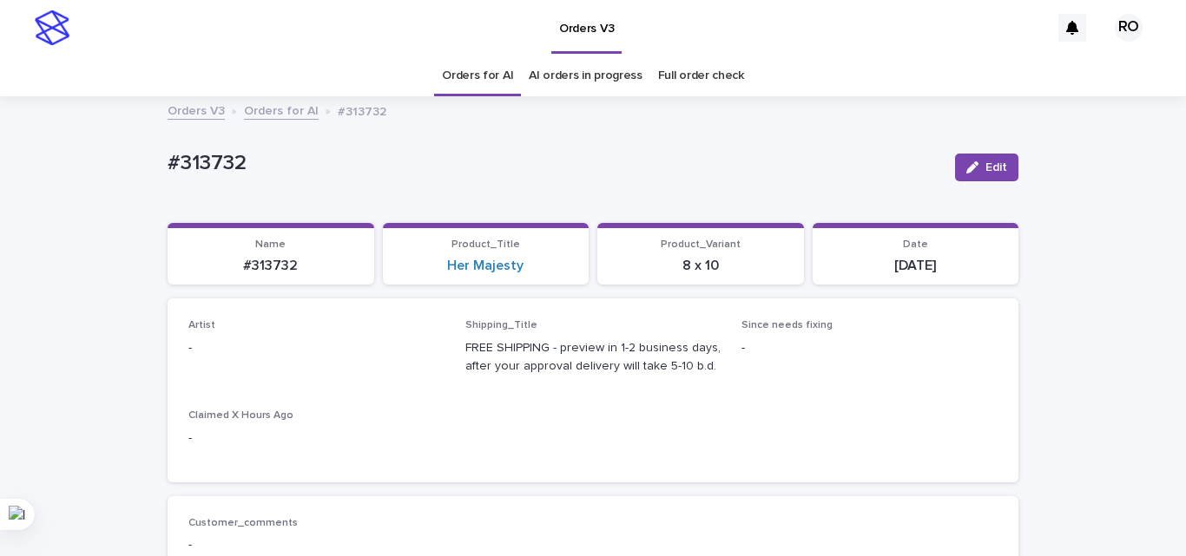
click at [977, 166] on div "button" at bounding box center [975, 167] width 19 height 12
click at [228, 372] on div "Select..." at bounding box center [316, 356] width 256 height 35
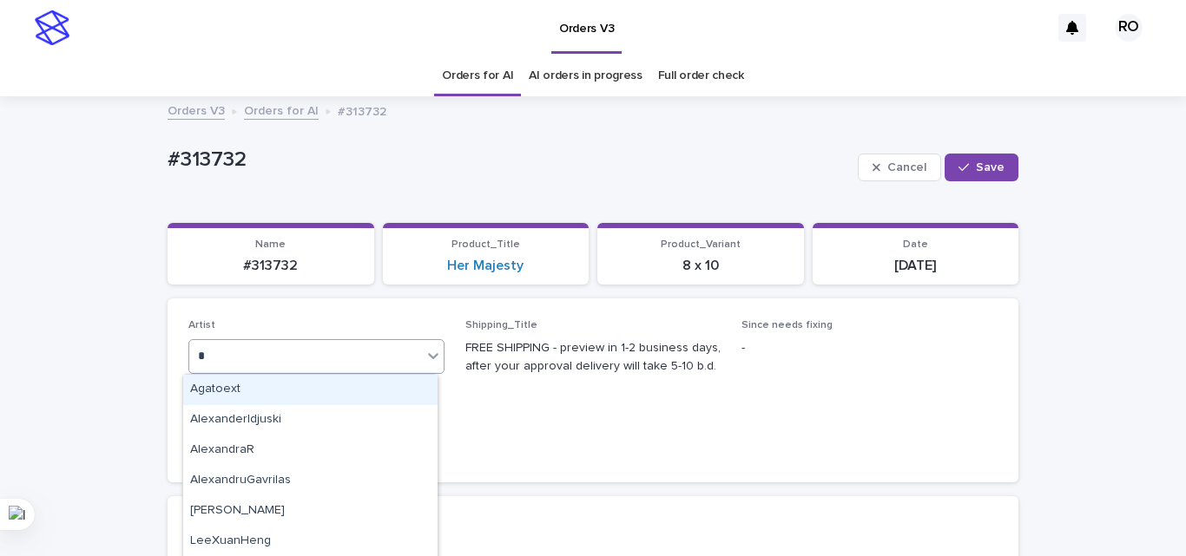
type input "**"
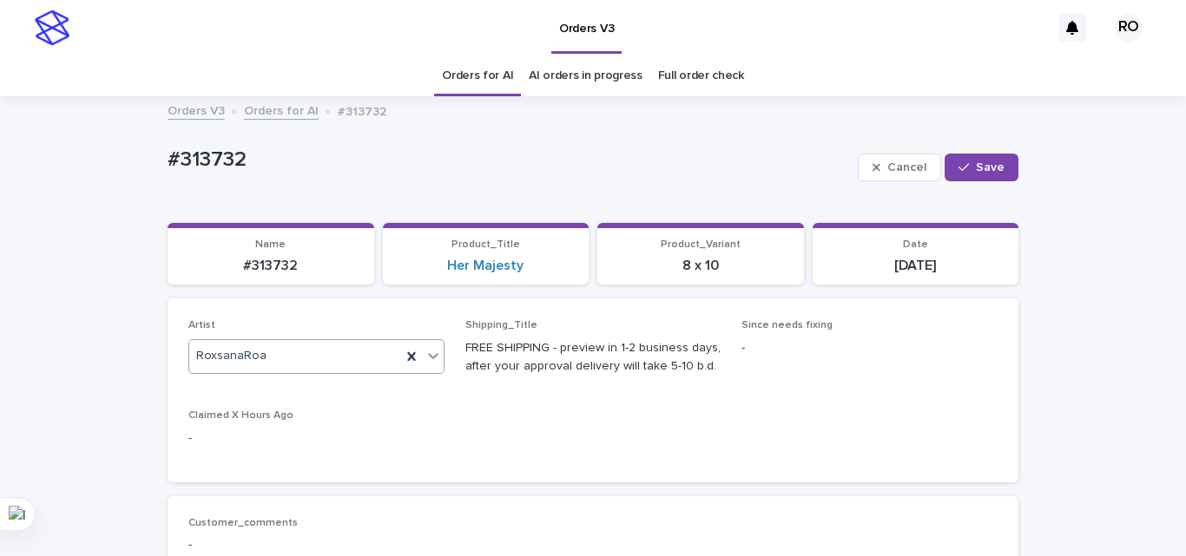
click at [991, 159] on button "Save" at bounding box center [981, 168] width 74 height 28
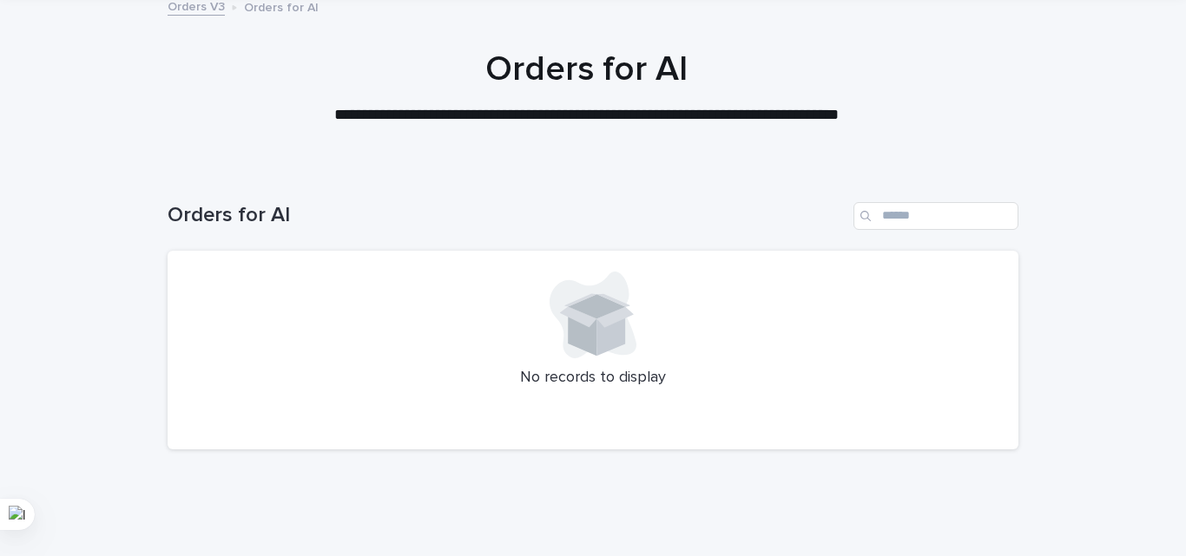
scroll to position [148, 0]
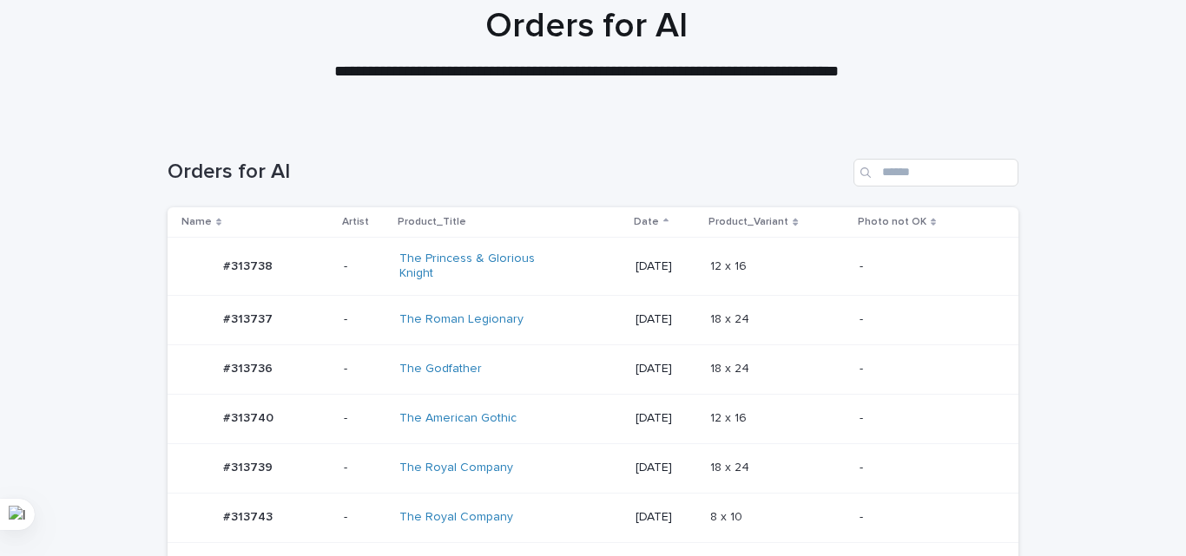
click at [746, 306] on div "18 x 24 18 x 24" at bounding box center [777, 320] width 135 height 29
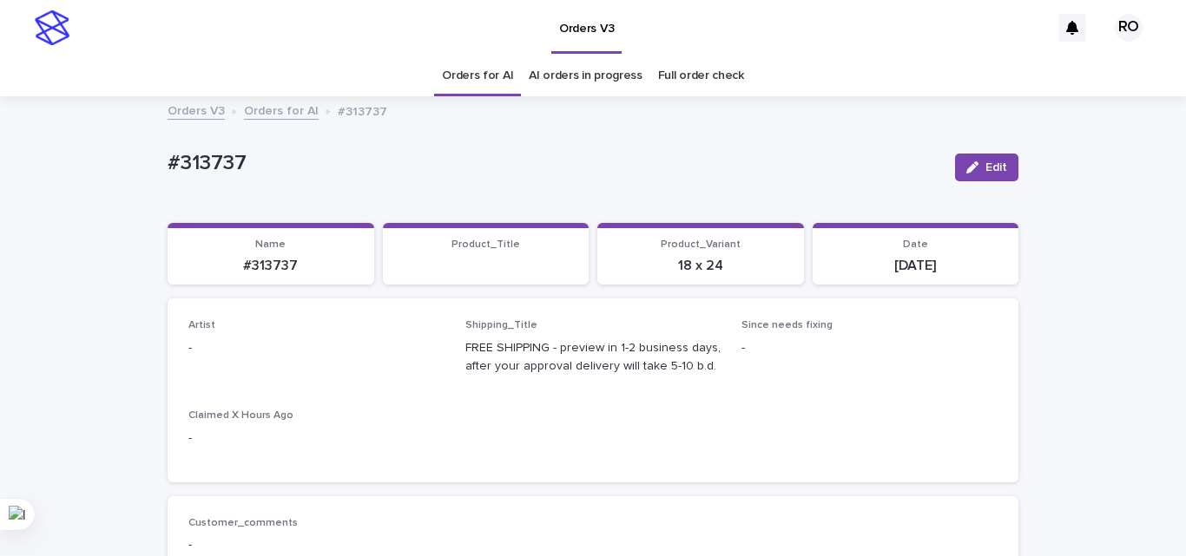
drag, startPoint x: 969, startPoint y: 174, endPoint x: 652, endPoint y: 202, distance: 318.1
click at [968, 174] on button "Edit" at bounding box center [986, 168] width 63 height 28
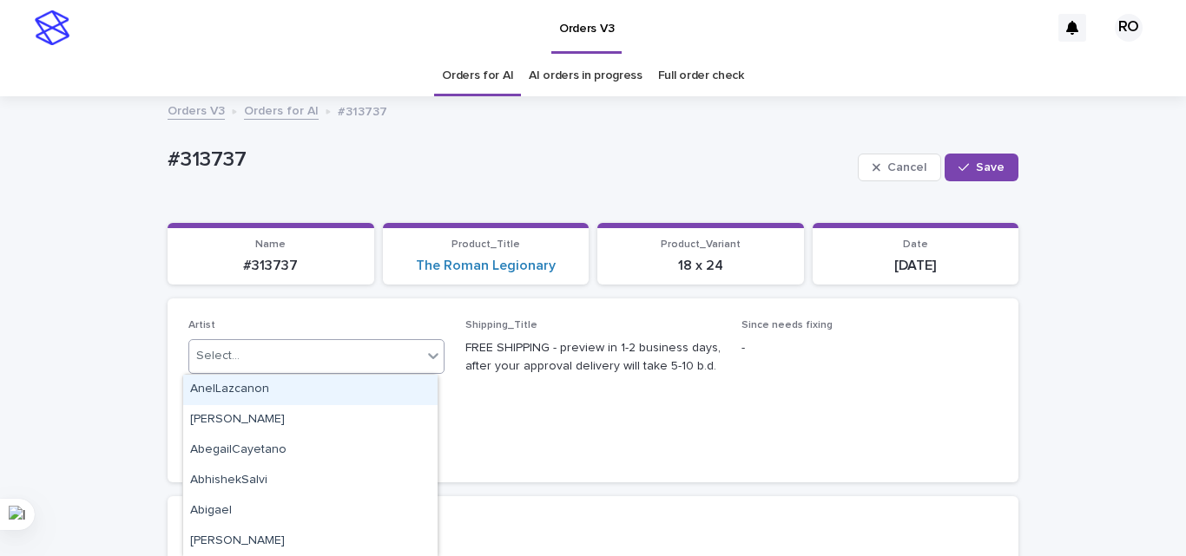
click at [286, 348] on div "Select..." at bounding box center [305, 356] width 233 height 29
type input "**"
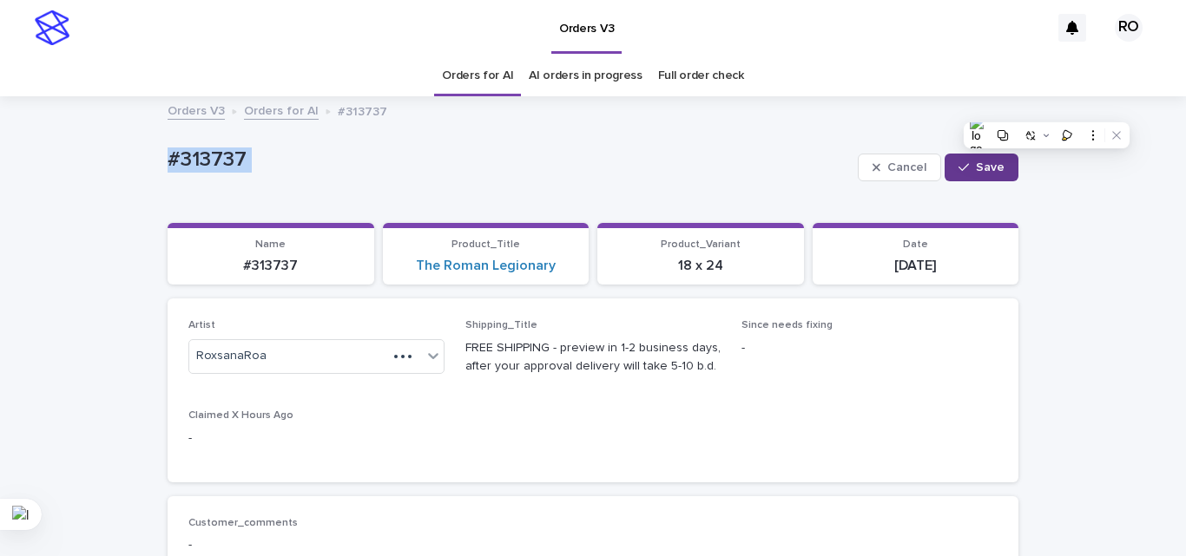
click at [983, 162] on span "Save" at bounding box center [990, 167] width 29 height 12
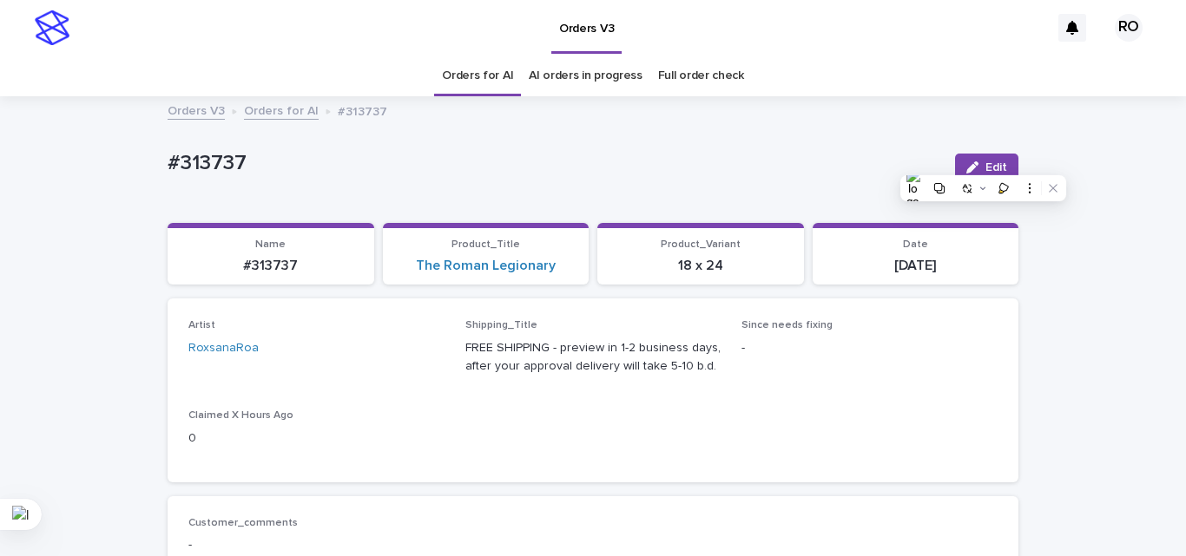
click at [139, 0] on html "Orders V3 RO Orders for AI AI orders in progress Full order check Orders V3 Ord…" at bounding box center [593, 278] width 1186 height 556
drag, startPoint x: 652, startPoint y: 400, endPoint x: 642, endPoint y: 399, distance: 10.5
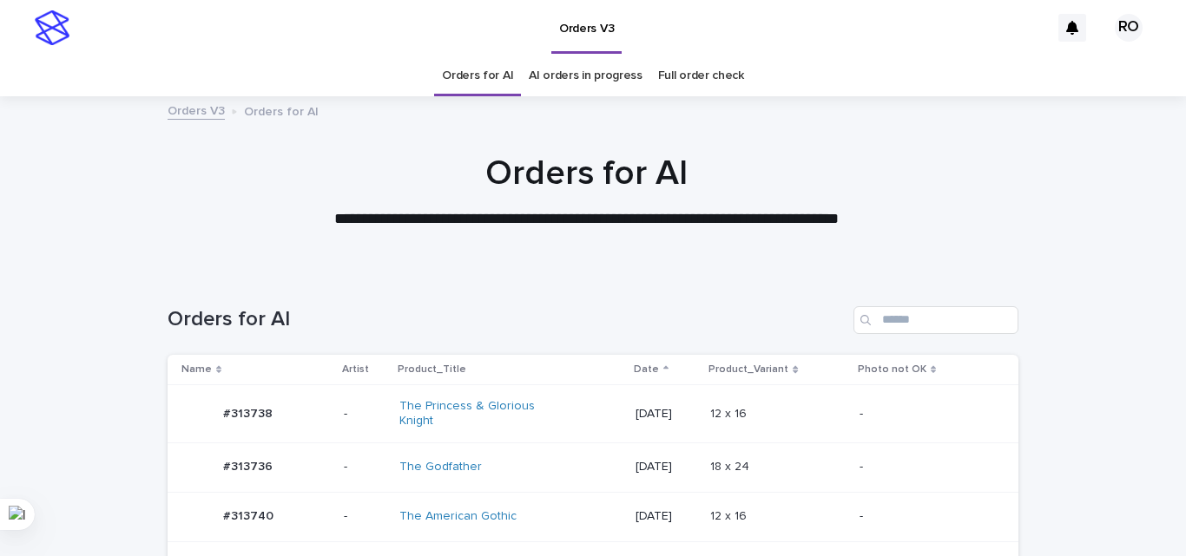
scroll to position [56, 0]
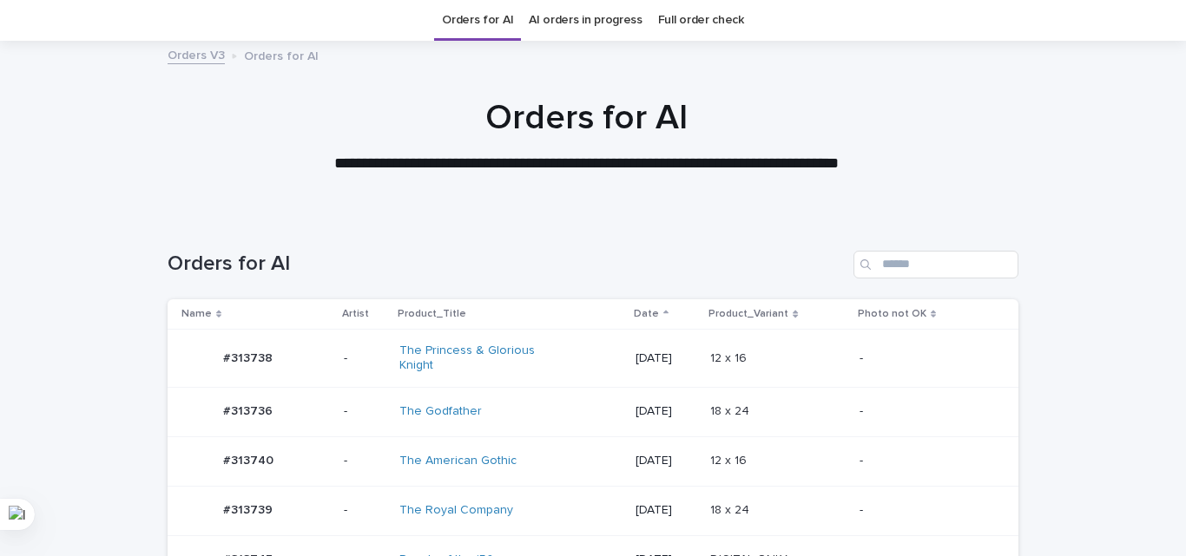
click at [765, 420] on div "18 x 24 18 x 24" at bounding box center [777, 412] width 135 height 29
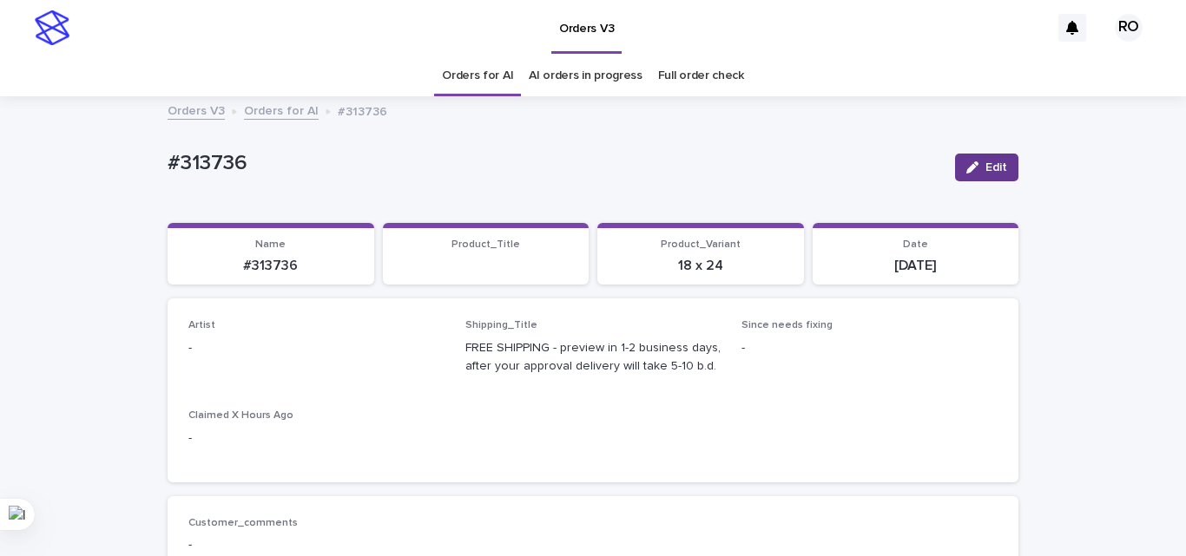
click at [971, 155] on button "Edit" at bounding box center [986, 168] width 63 height 28
click at [219, 343] on div "Select..." at bounding box center [305, 356] width 233 height 29
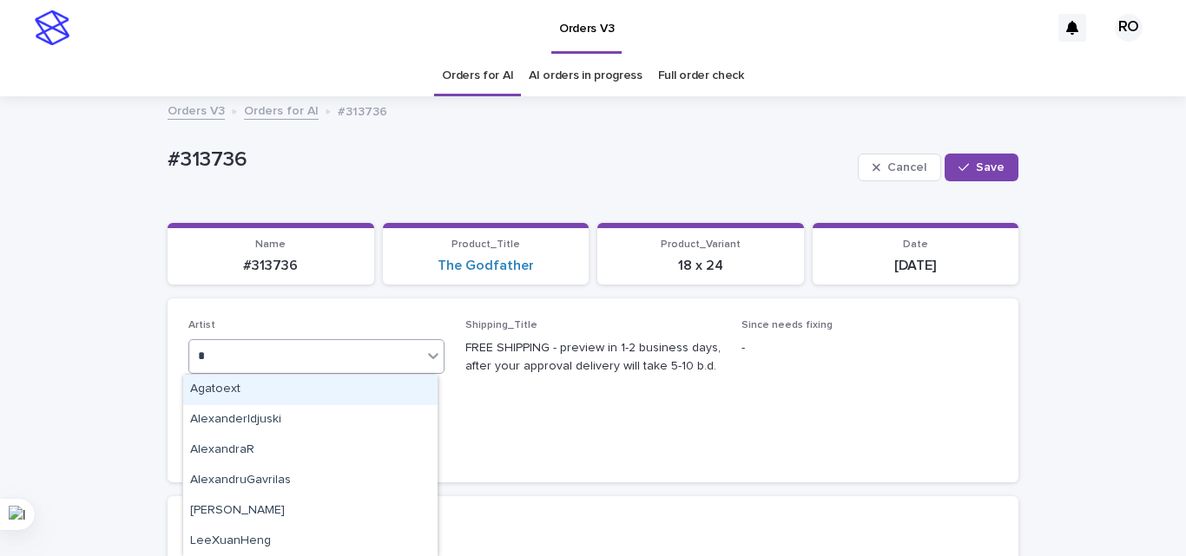
type input "**"
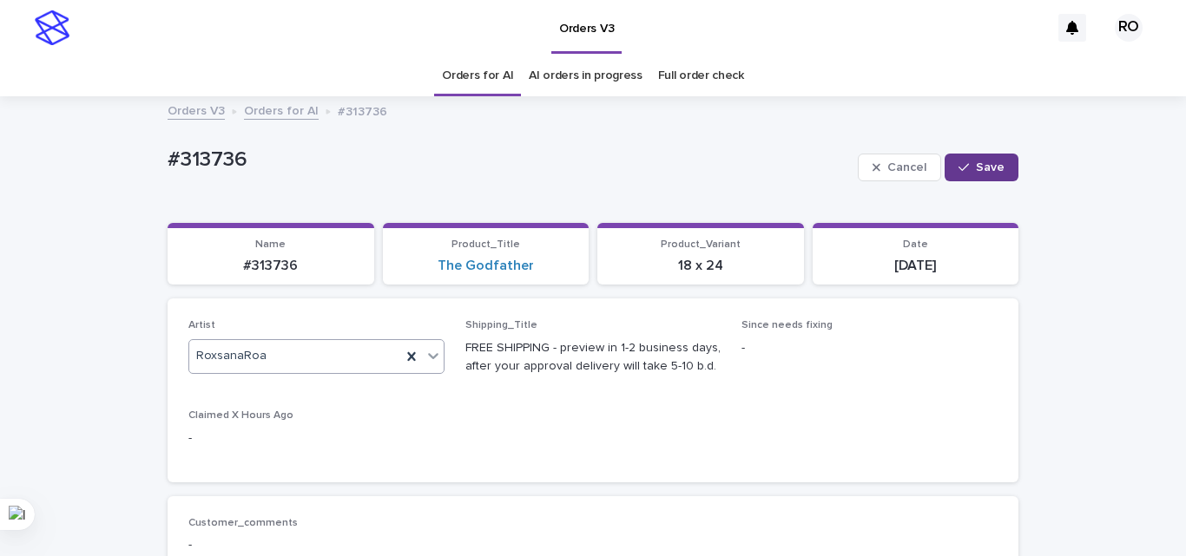
click at [990, 159] on button "Save" at bounding box center [981, 168] width 74 height 28
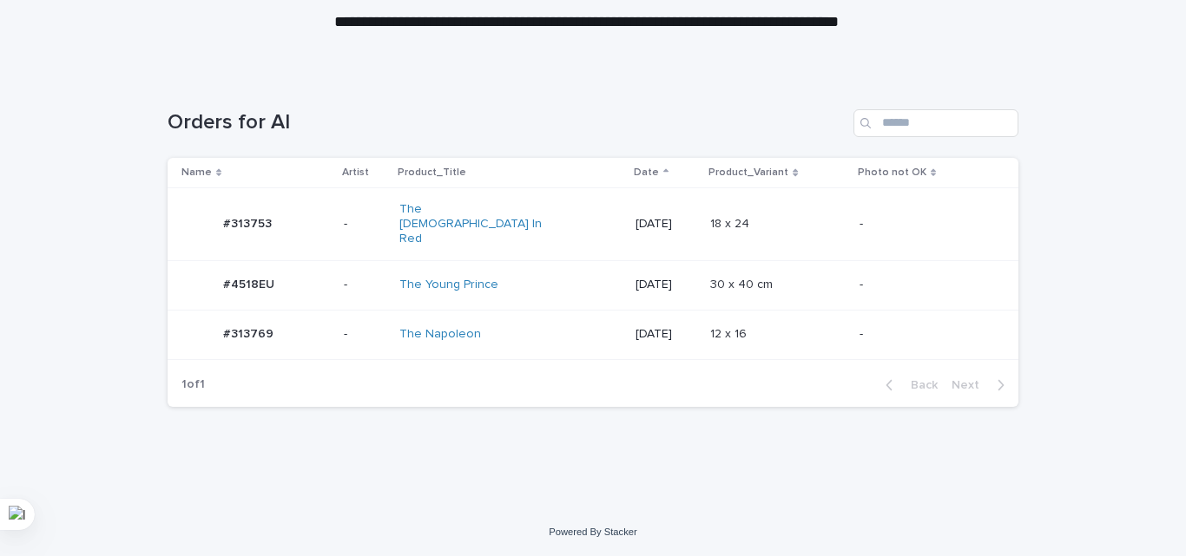
scroll to position [174, 0]
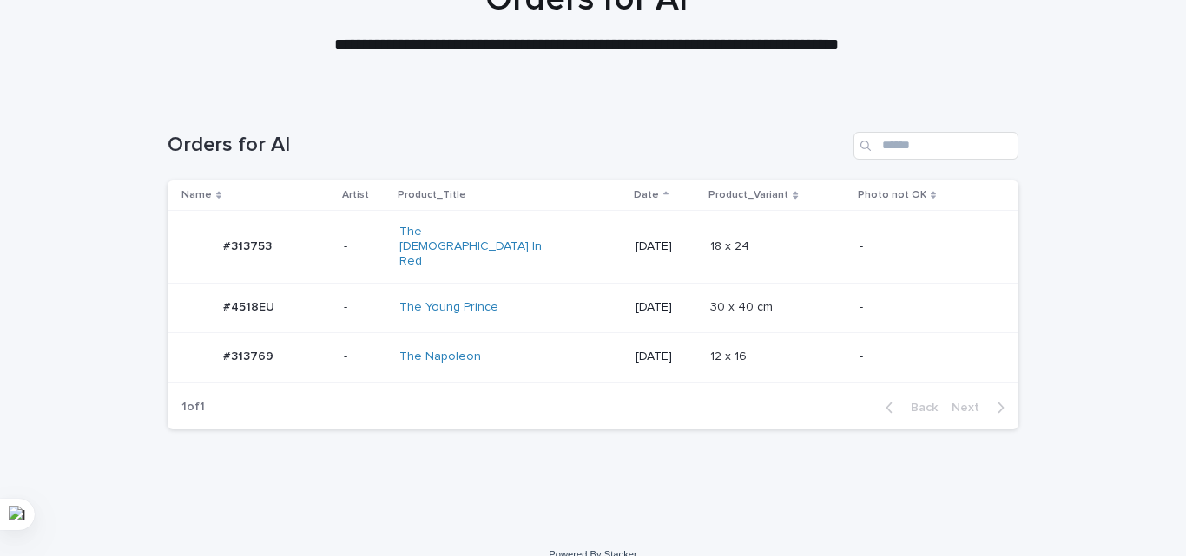
click at [793, 298] on div "30 x 40 cm 30 x 40 cm" at bounding box center [777, 307] width 135 height 29
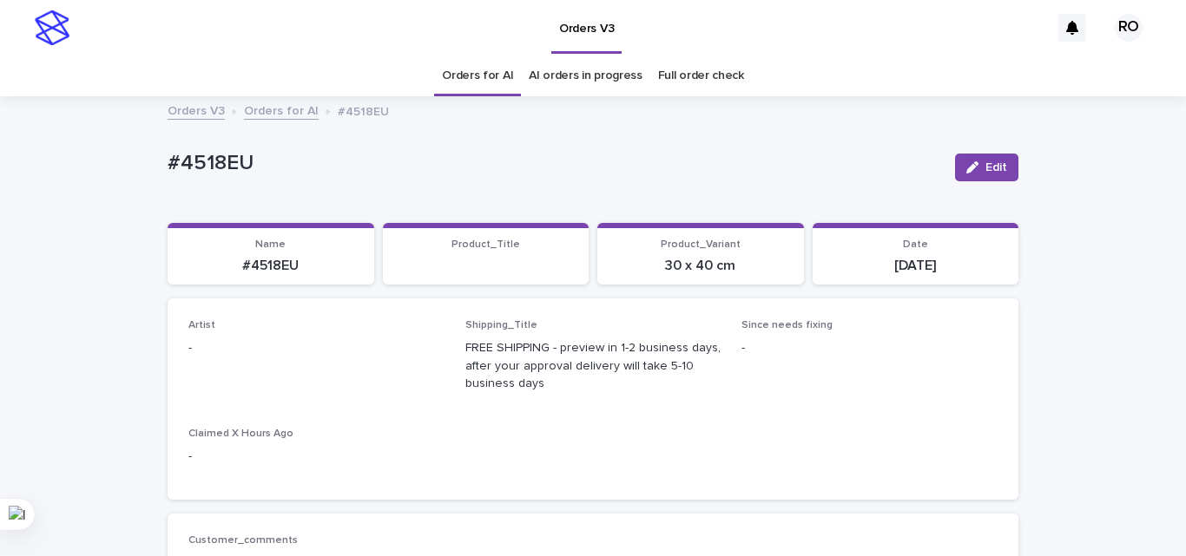
drag, startPoint x: 980, startPoint y: 161, endPoint x: 148, endPoint y: 388, distance: 862.8
click at [978, 161] on button "Edit" at bounding box center [986, 168] width 63 height 28
click at [224, 371] on div "Select..." at bounding box center [305, 356] width 233 height 29
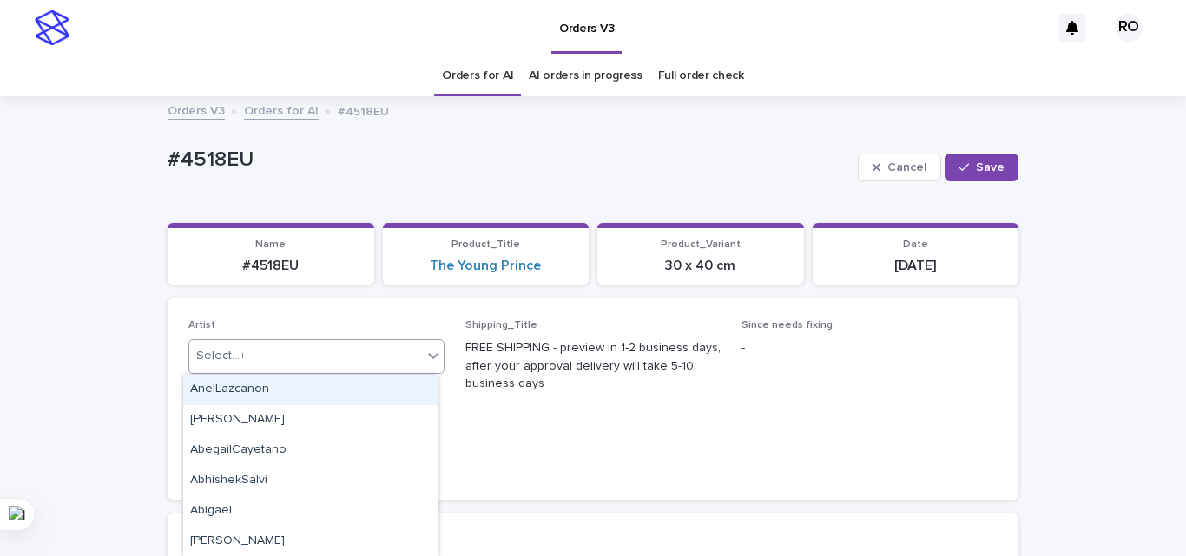
type input "**"
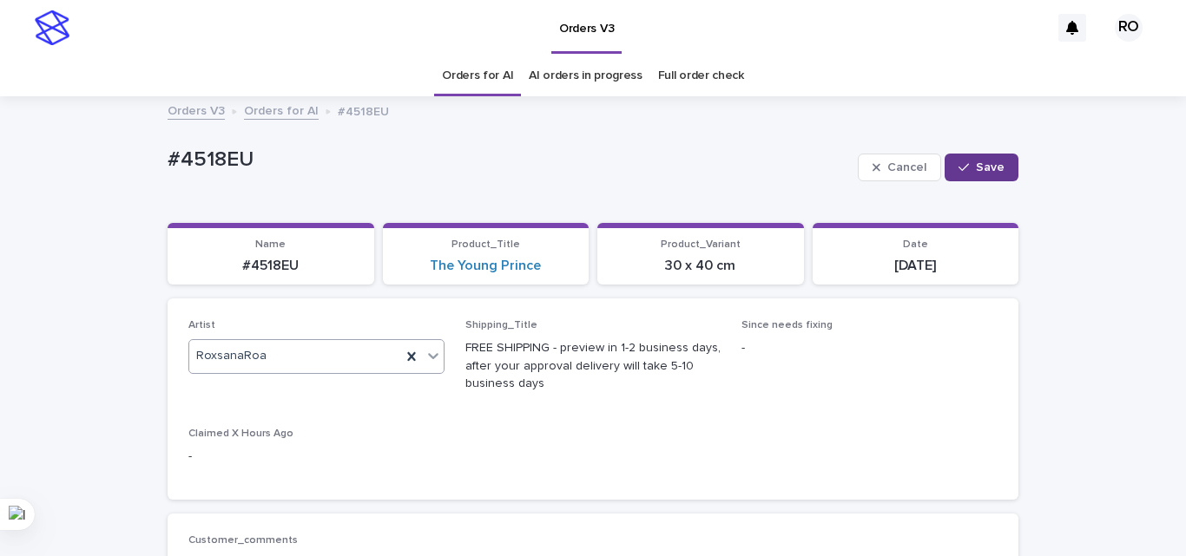
click at [990, 158] on button "Save" at bounding box center [981, 168] width 74 height 28
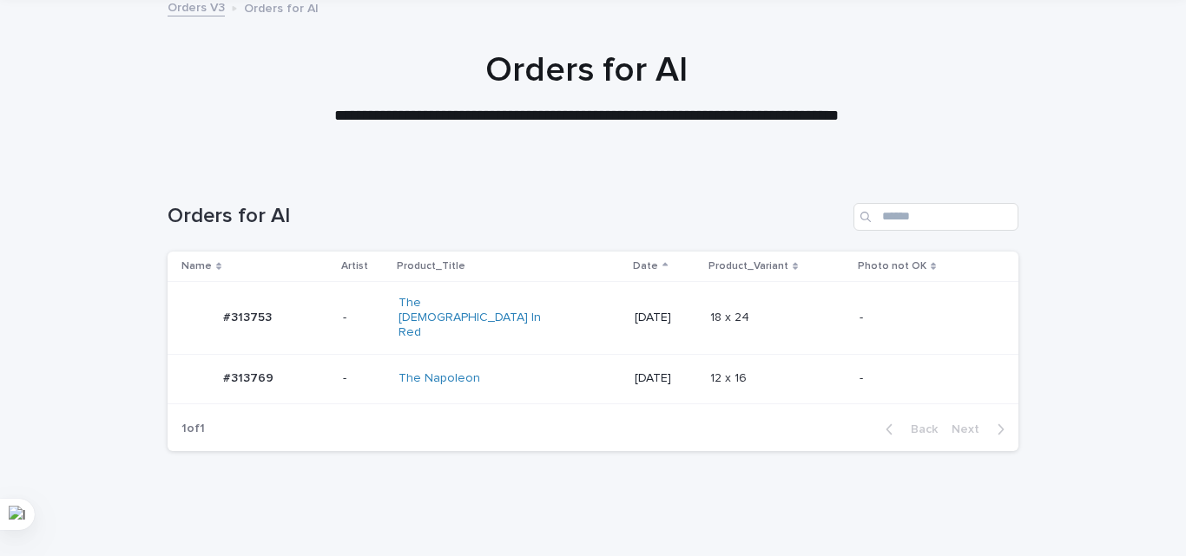
scroll to position [125, 0]
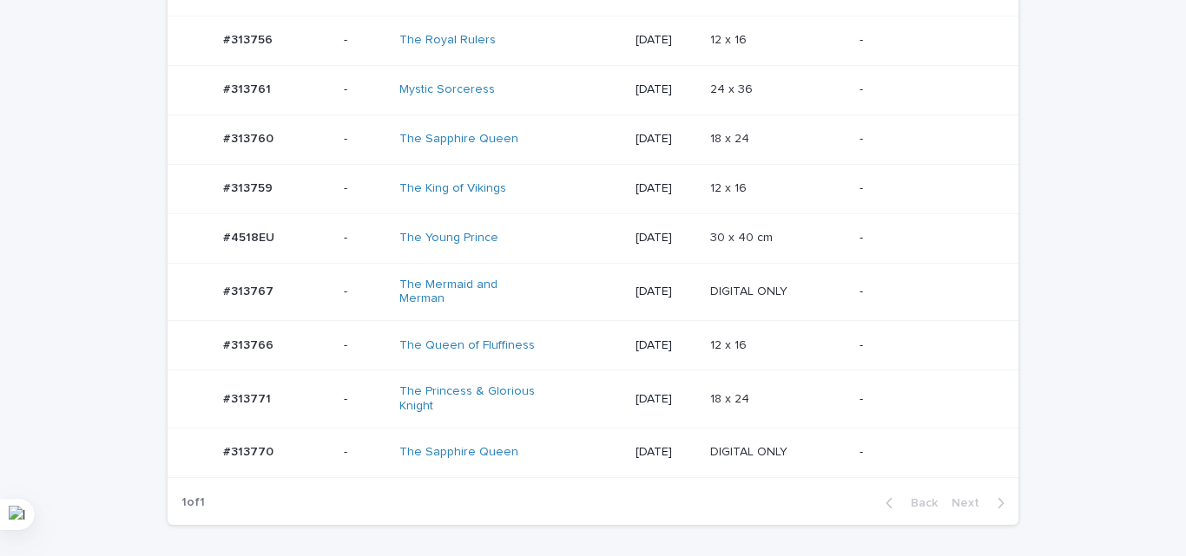
scroll to position [1378, 0]
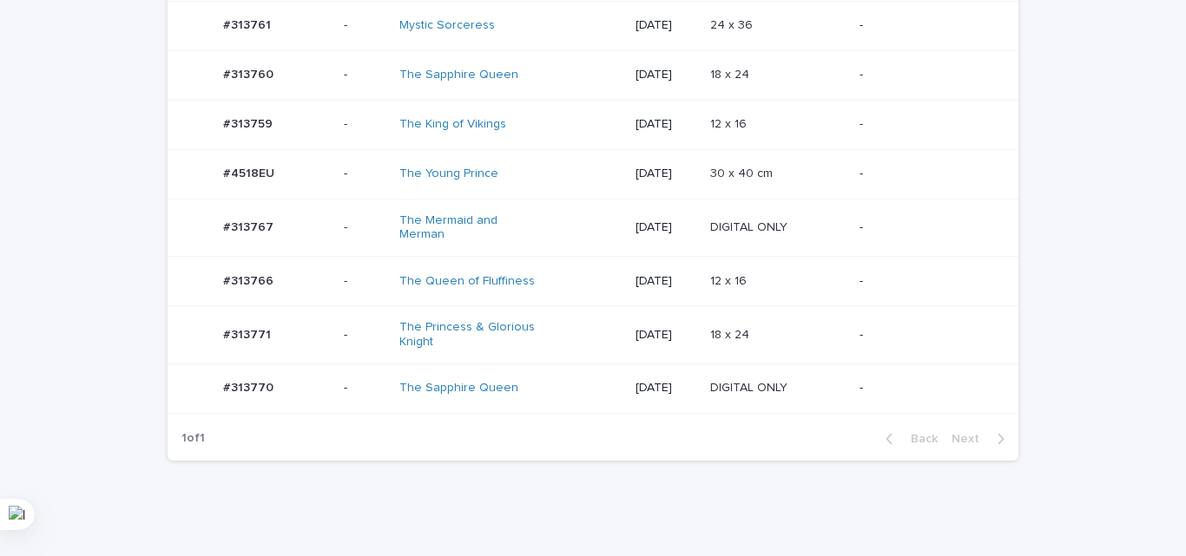
click at [727, 374] on div "DIGITAL ONLY DIGITAL ONLY" at bounding box center [777, 388] width 135 height 29
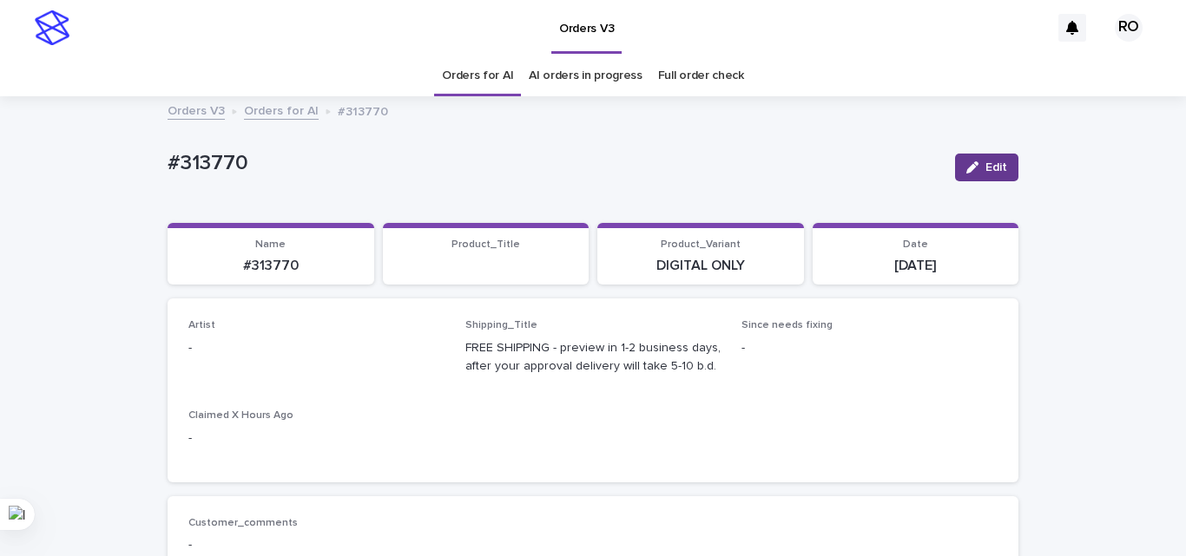
click at [957, 161] on button "Edit" at bounding box center [986, 168] width 63 height 28
click at [262, 349] on div "Select..." at bounding box center [288, 356] width 198 height 29
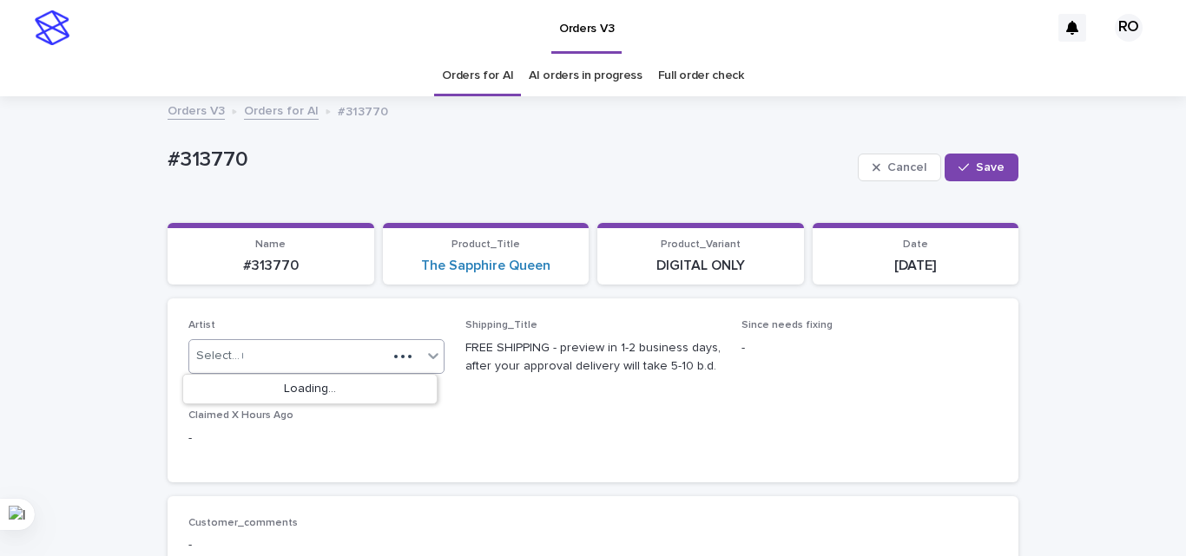
type input "**"
drag, startPoint x: 981, startPoint y: 161, endPoint x: 632, endPoint y: 59, distance: 363.4
click at [979, 161] on span "Save" at bounding box center [990, 167] width 29 height 12
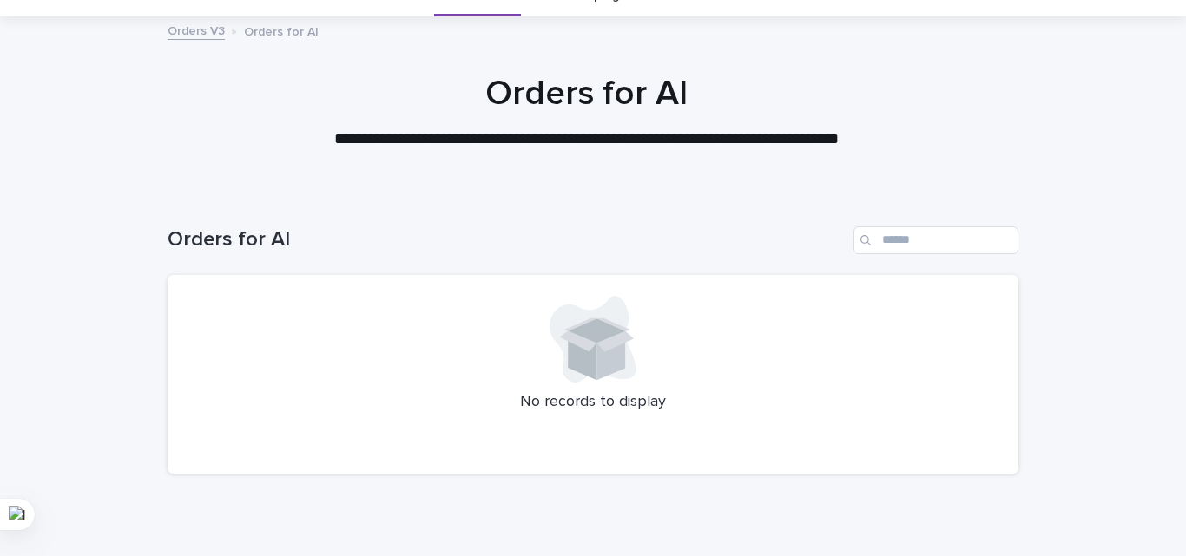
scroll to position [148, 0]
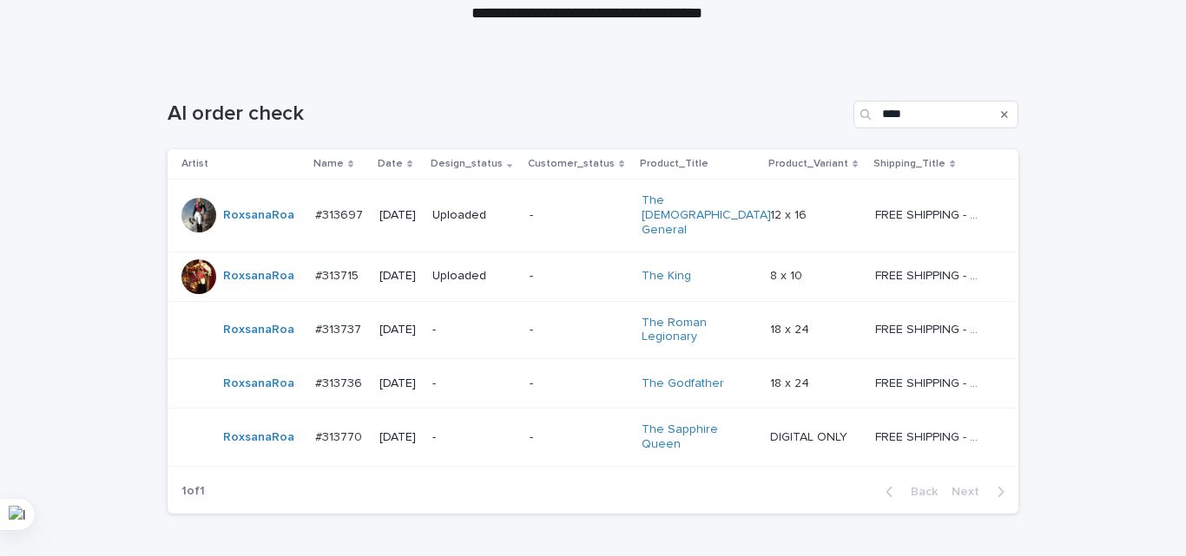
scroll to position [195, 0]
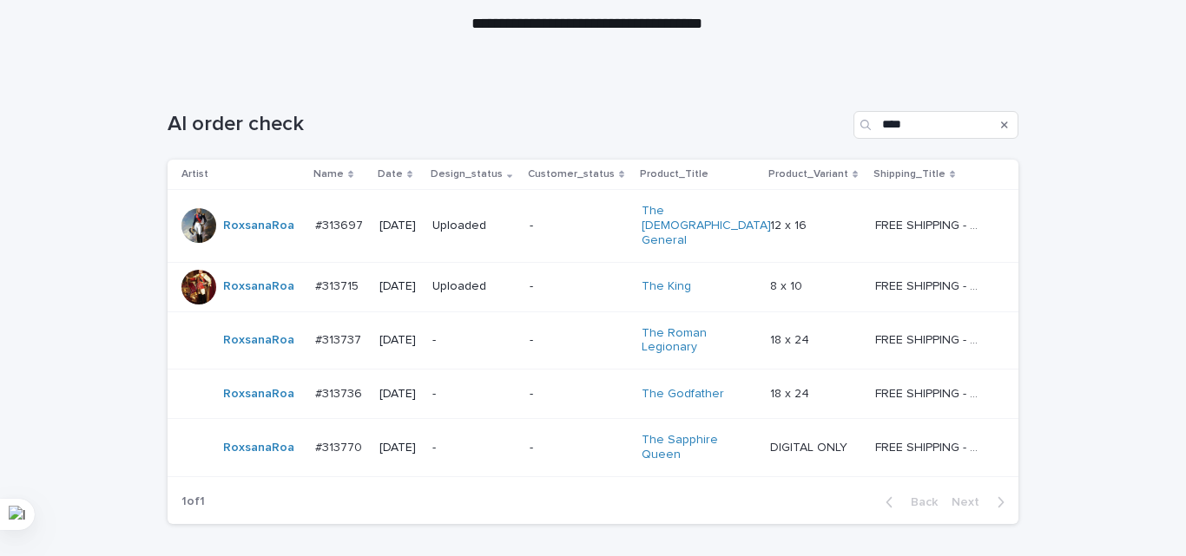
click at [506, 331] on div "-" at bounding box center [473, 340] width 83 height 29
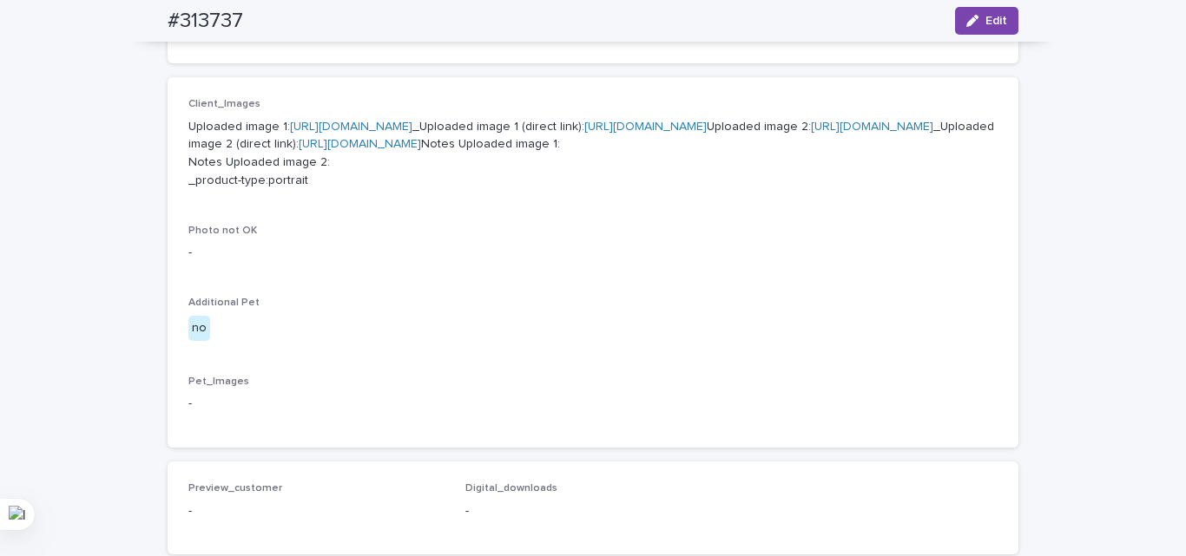
scroll to position [521, 0]
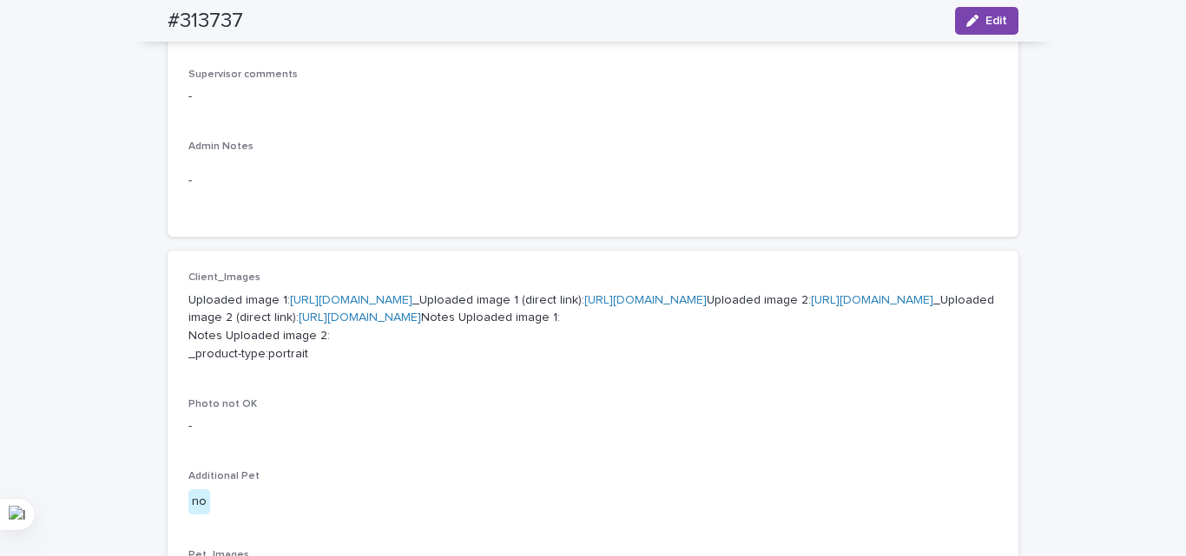
drag, startPoint x: 395, startPoint y: 404, endPoint x: 318, endPoint y: 302, distance: 127.6
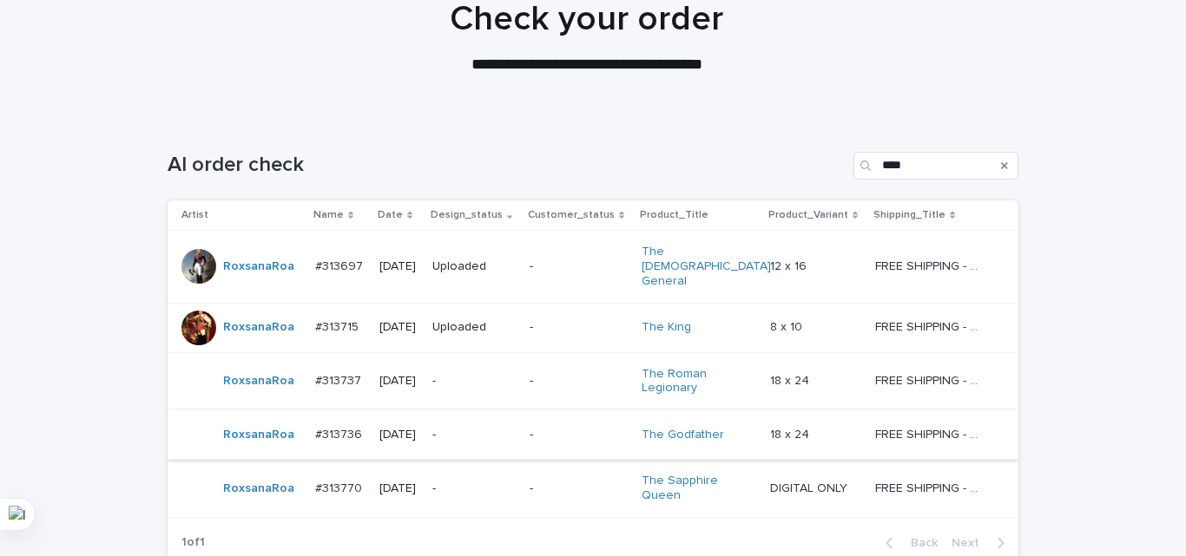
scroll to position [229, 0]
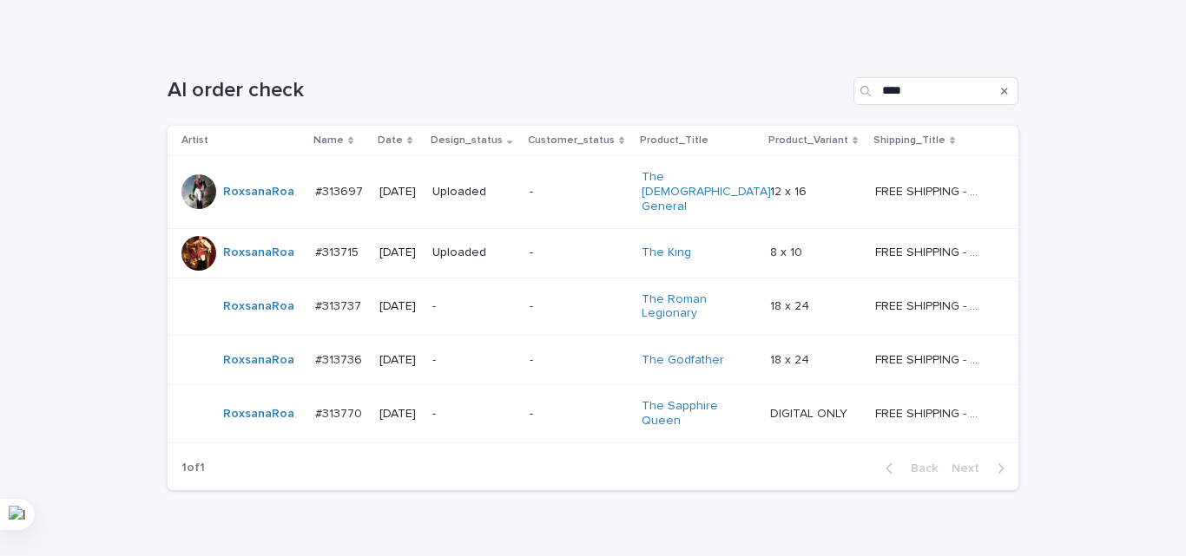
click at [523, 350] on td "-" at bounding box center [473, 360] width 97 height 49
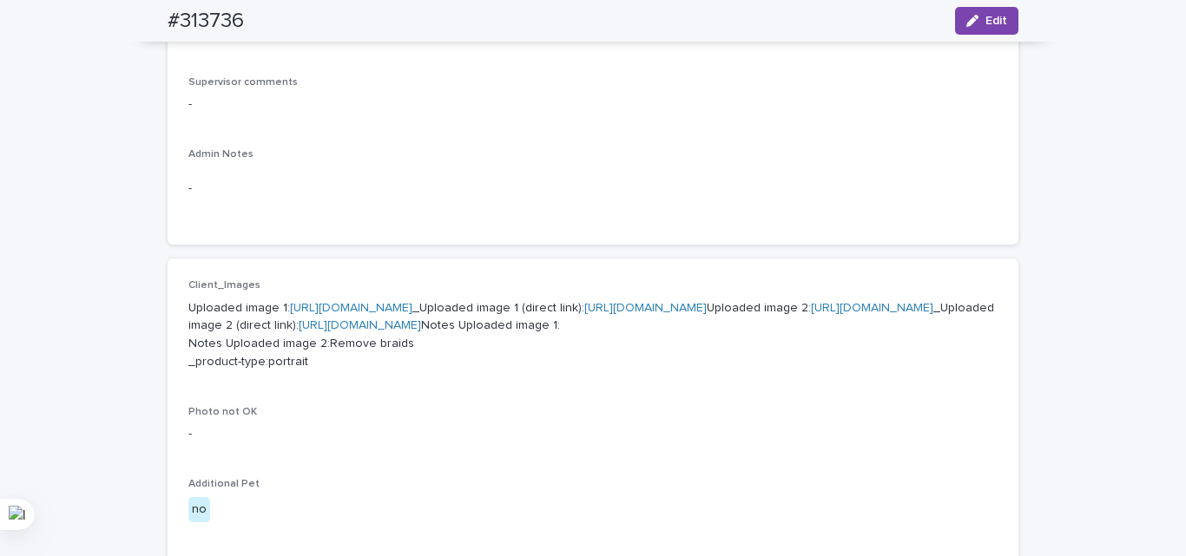
scroll to position [634, 0]
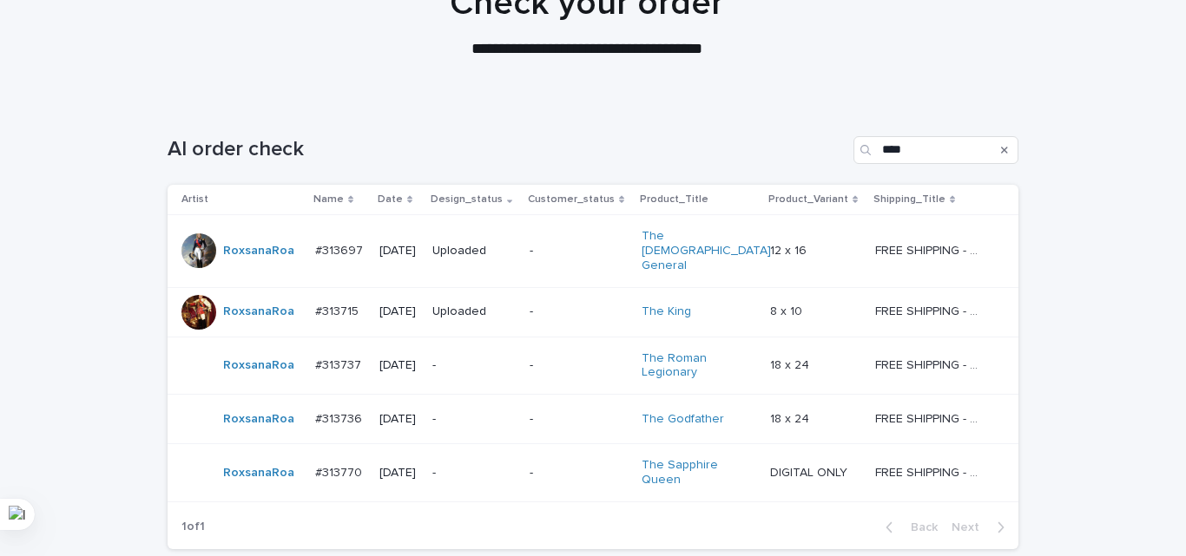
scroll to position [290, 0]
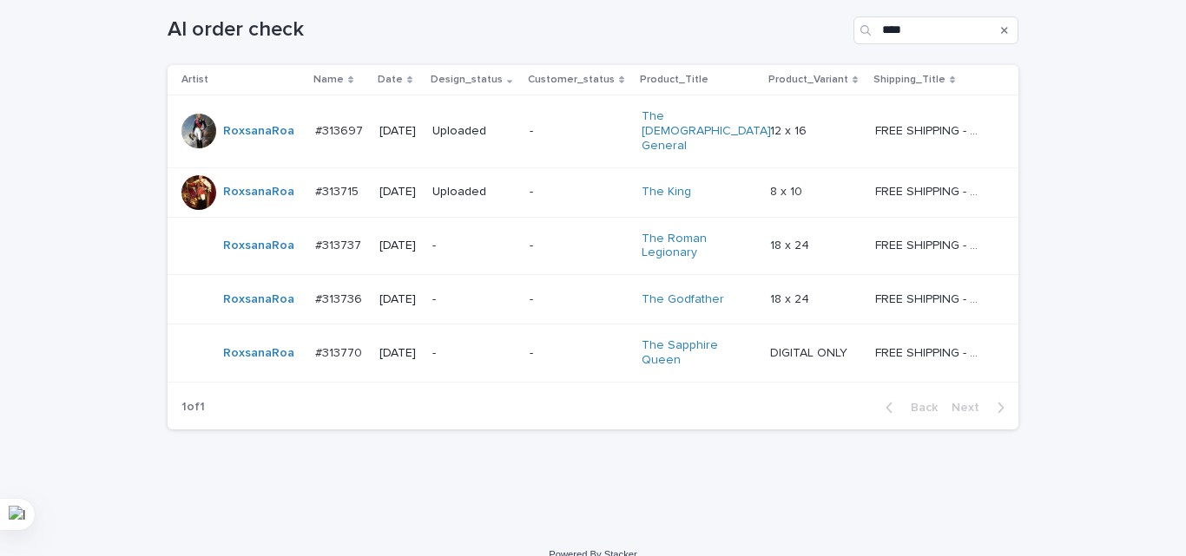
click at [537, 352] on td "-" at bounding box center [579, 354] width 112 height 58
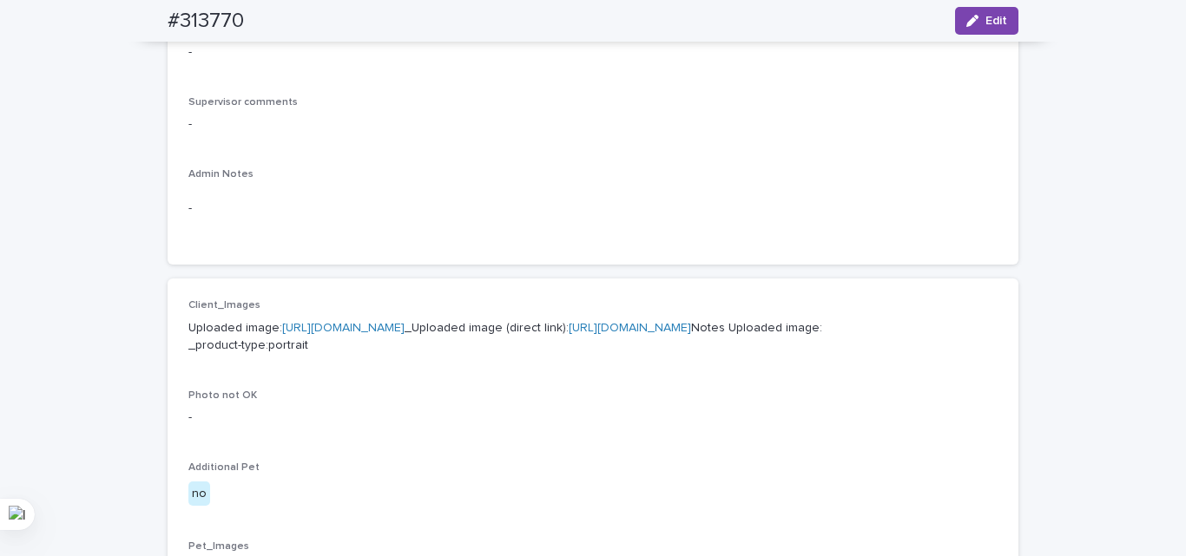
scroll to position [521, 0]
